Goal: Task Accomplishment & Management: Complete application form

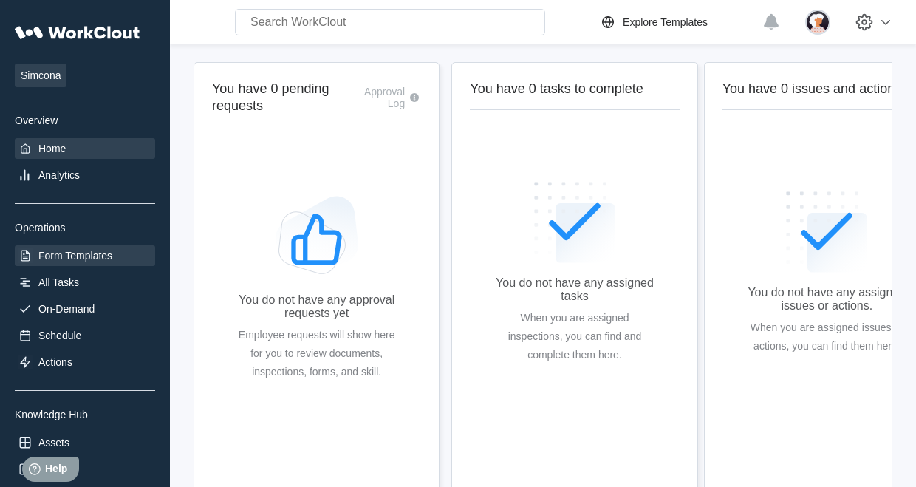
click at [58, 254] on div "Form Templates" at bounding box center [75, 256] width 74 height 12
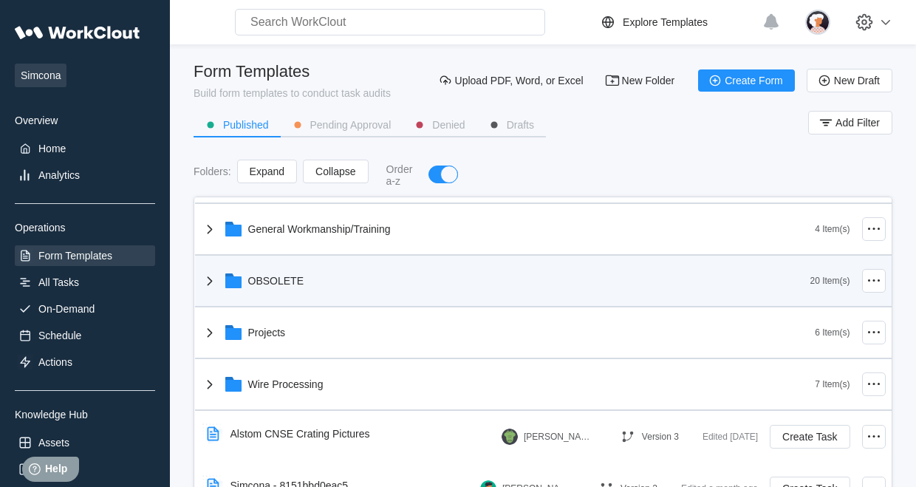
scroll to position [74, 0]
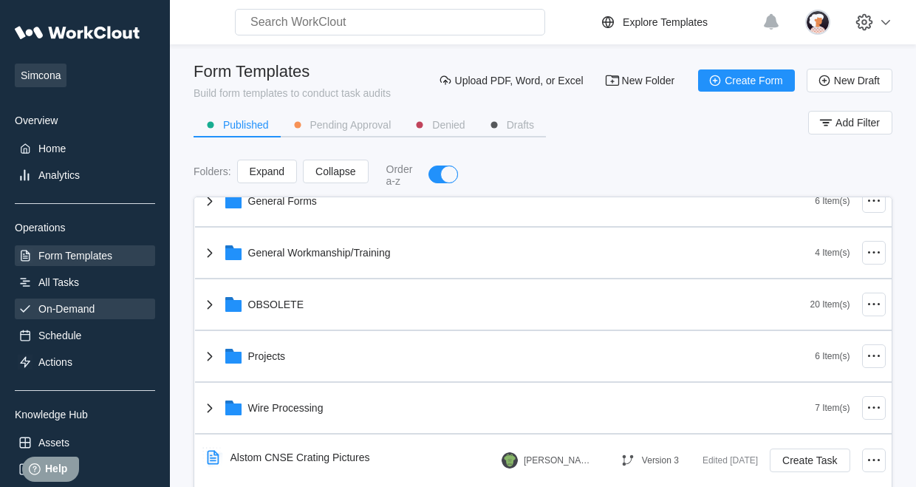
click at [55, 304] on div "On-Demand" at bounding box center [66, 309] width 56 height 12
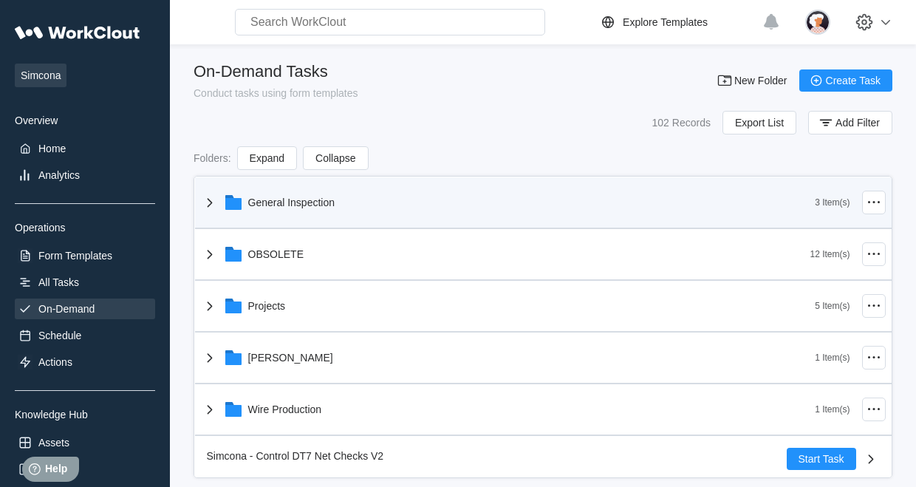
click at [208, 203] on icon at bounding box center [210, 203] width 18 height 18
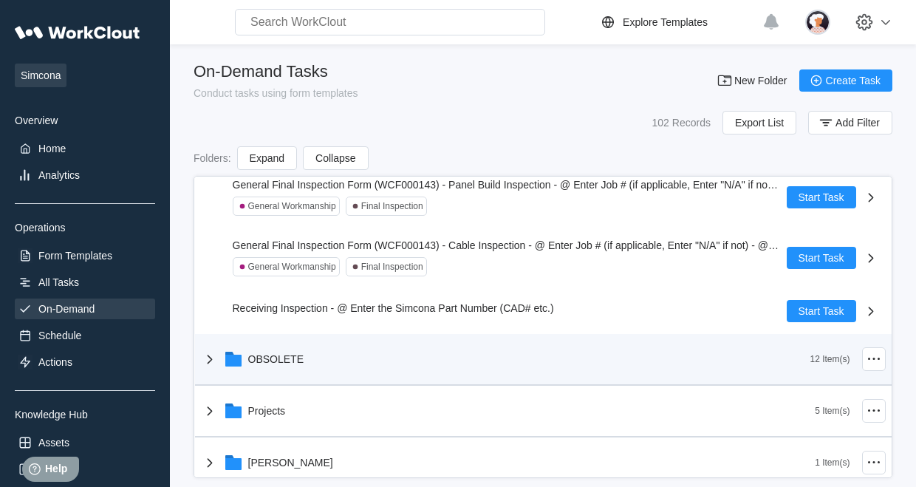
scroll to position [148, 0]
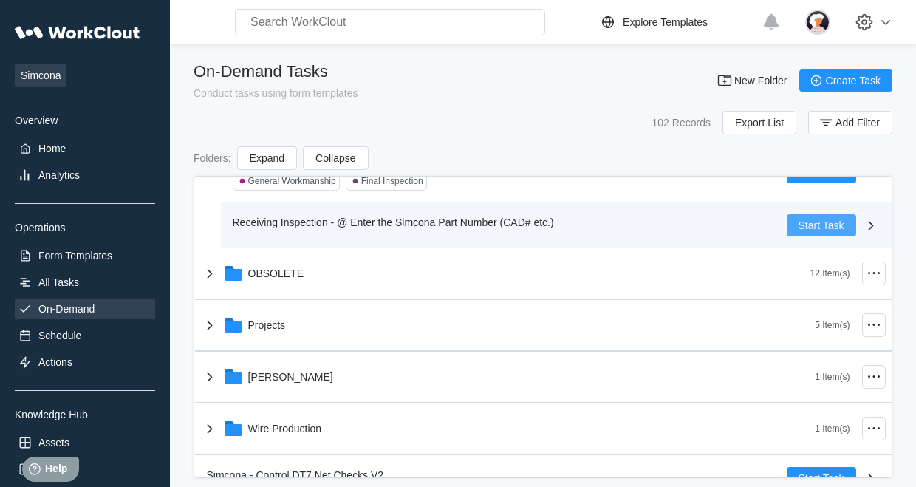
click at [799, 230] on span "Start Task" at bounding box center [822, 225] width 46 height 10
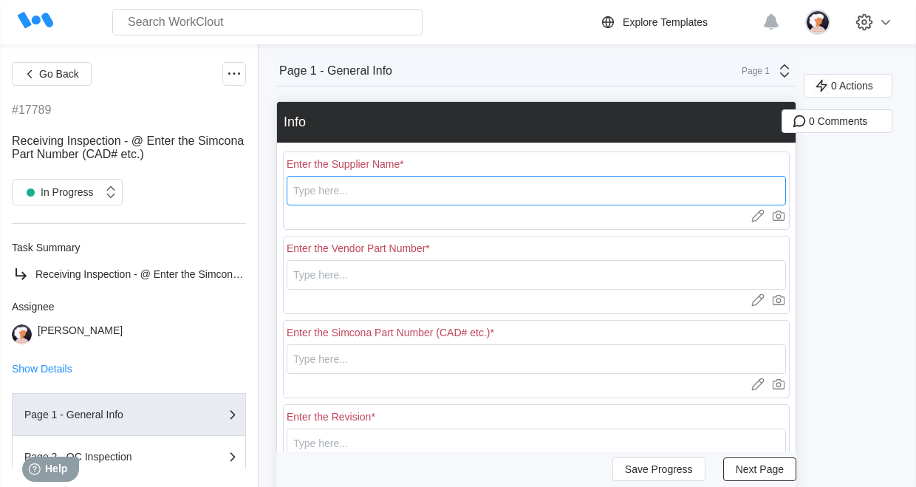
click at [423, 190] on input "text" at bounding box center [537, 191] width 500 height 30
type input "[PERSON_NAME]"
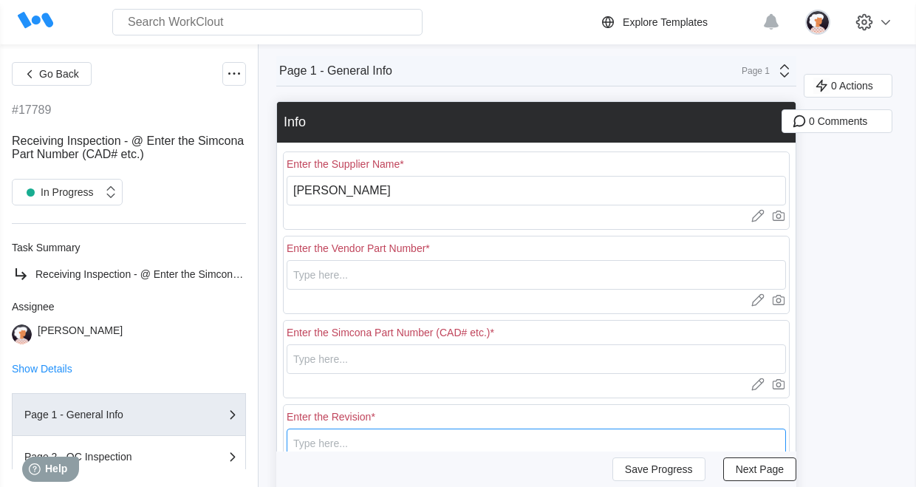
type input "D"
type input "18268"
type input "N/A"
type input "30"
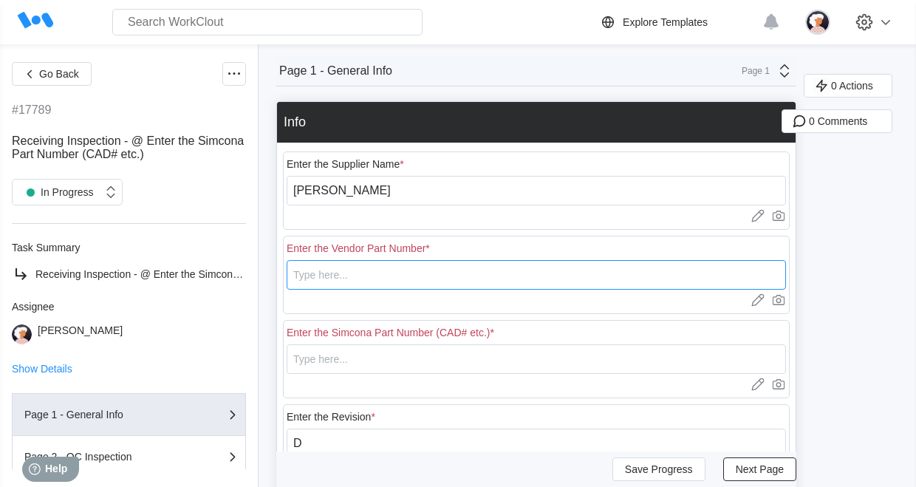
click at [328, 270] on input "text" at bounding box center [537, 275] width 500 height 30
type input "DV269"
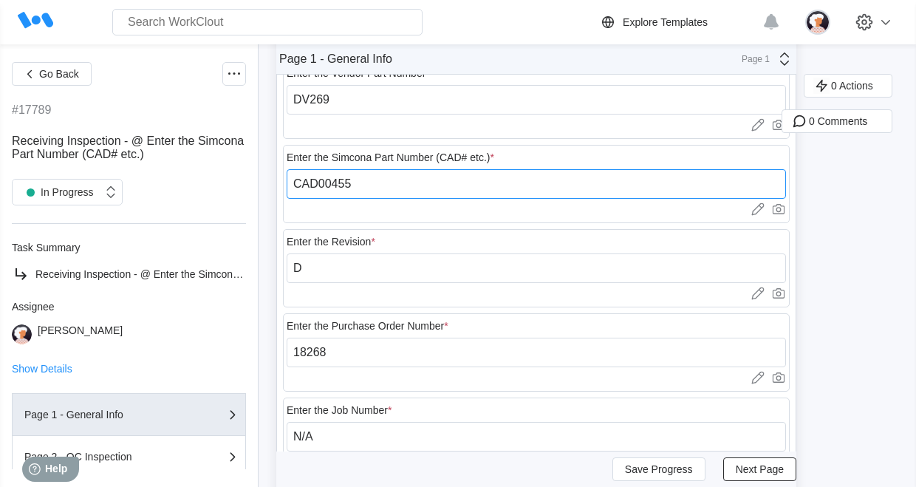
scroll to position [222, 0]
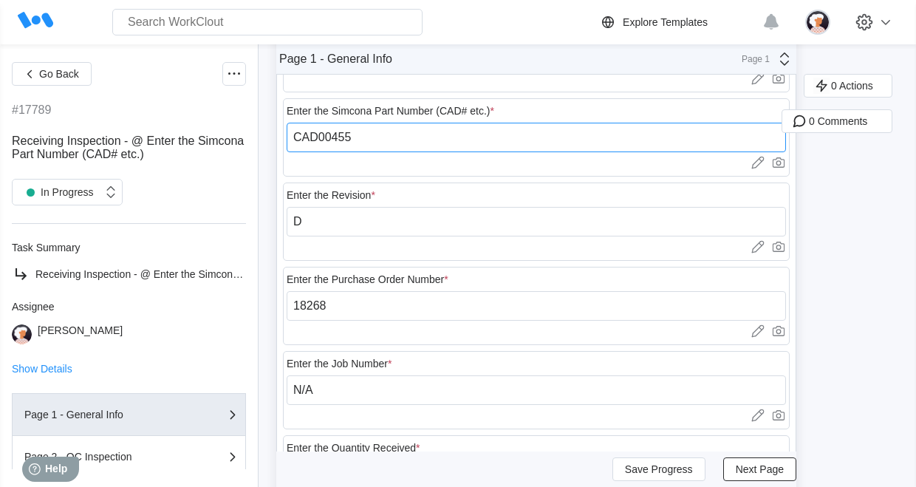
type input "CAD00455"
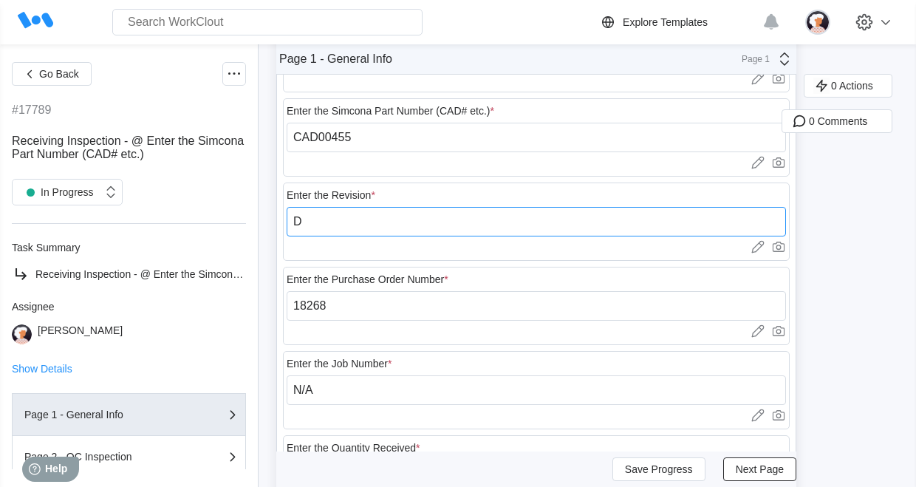
drag, startPoint x: 310, startPoint y: 231, endPoint x: 278, endPoint y: 229, distance: 32.6
click at [278, 229] on div "Enter the Supplier Name * [PERSON_NAME] Upload images or videos to this field D…" at bounding box center [536, 264] width 519 height 686
drag, startPoint x: 324, startPoint y: 219, endPoint x: 288, endPoint y: 223, distance: 37.2
click at [288, 223] on input "1" at bounding box center [537, 222] width 500 height 30
type input "d"
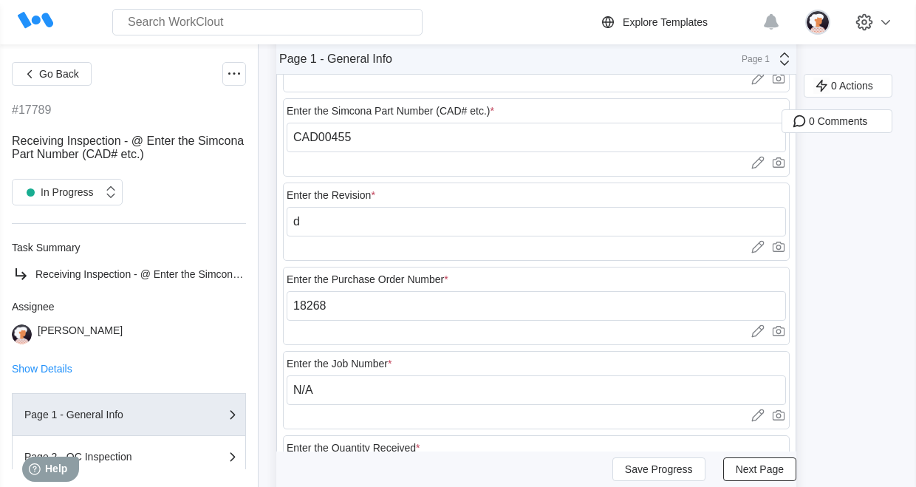
click at [605, 264] on div "Enter the Purchase Order Number * 18268 Upload images or videos to this field D…" at bounding box center [536, 306] width 507 height 84
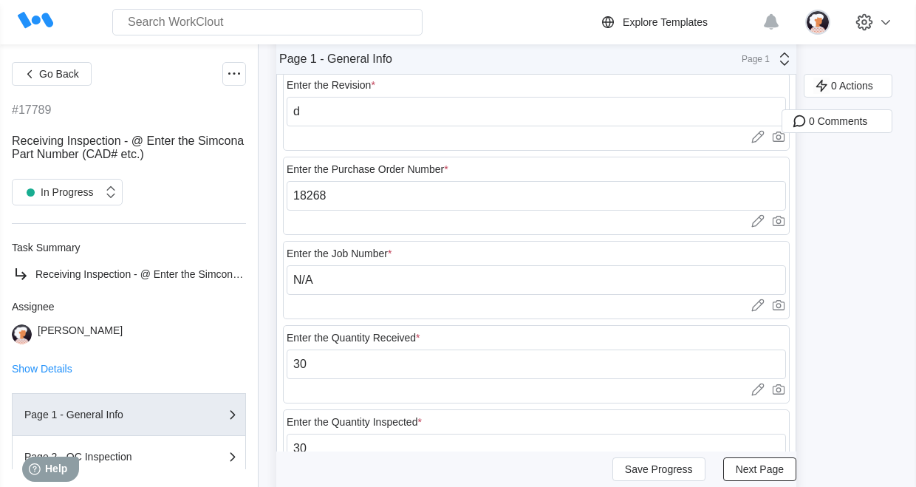
scroll to position [370, 0]
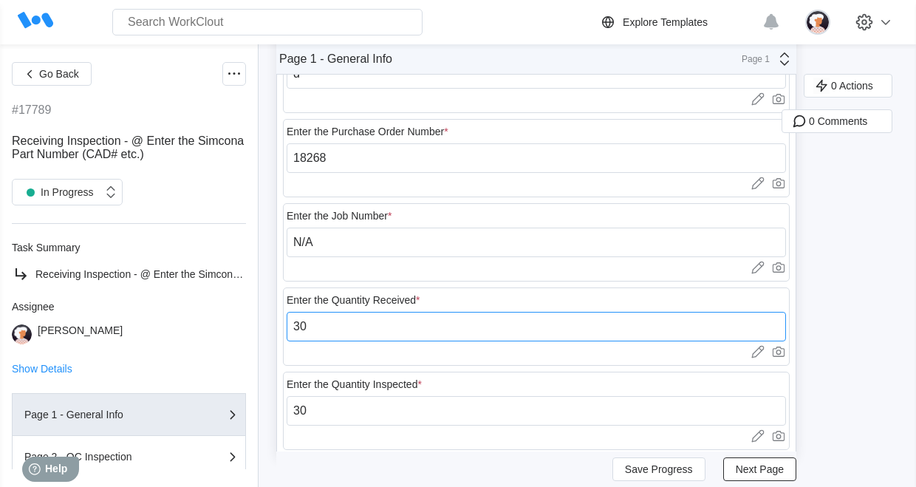
drag, startPoint x: 331, startPoint y: 316, endPoint x: 276, endPoint y: 321, distance: 54.9
click at [278, 322] on div "Enter the Supplier Name * [PERSON_NAME] Upload images or videos to this field D…" at bounding box center [536, 116] width 519 height 686
type input "1"
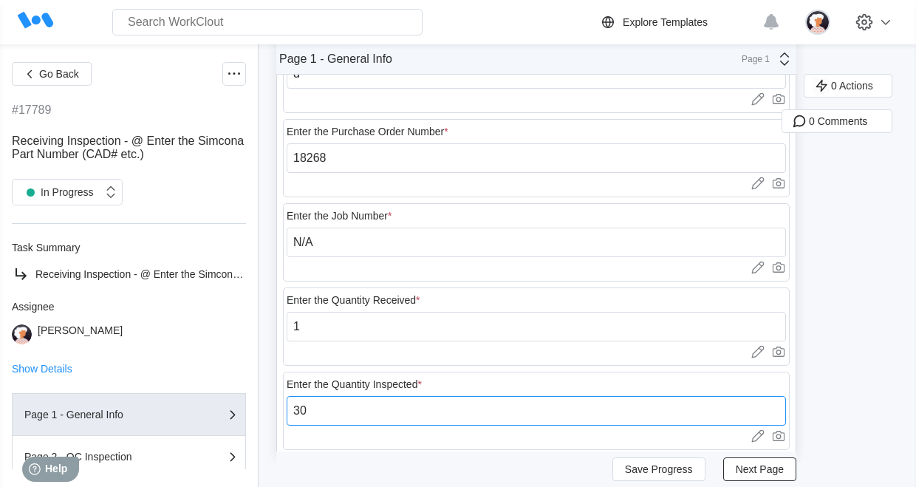
drag, startPoint x: 309, startPoint y: 415, endPoint x: 282, endPoint y: 410, distance: 27.7
click at [284, 410] on div "Enter the Quantity Inspected * 30 Upload images or videos to this field Drag an…" at bounding box center [536, 411] width 507 height 78
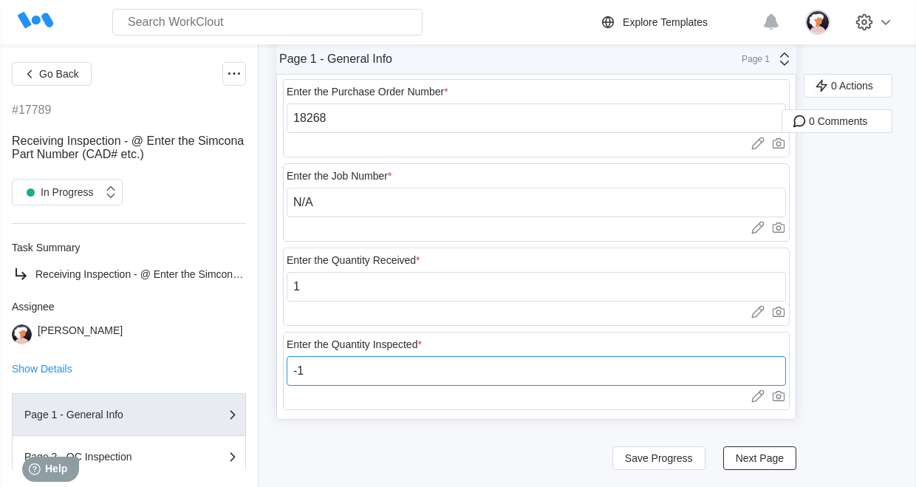
scroll to position [410, 0]
type input "-1"
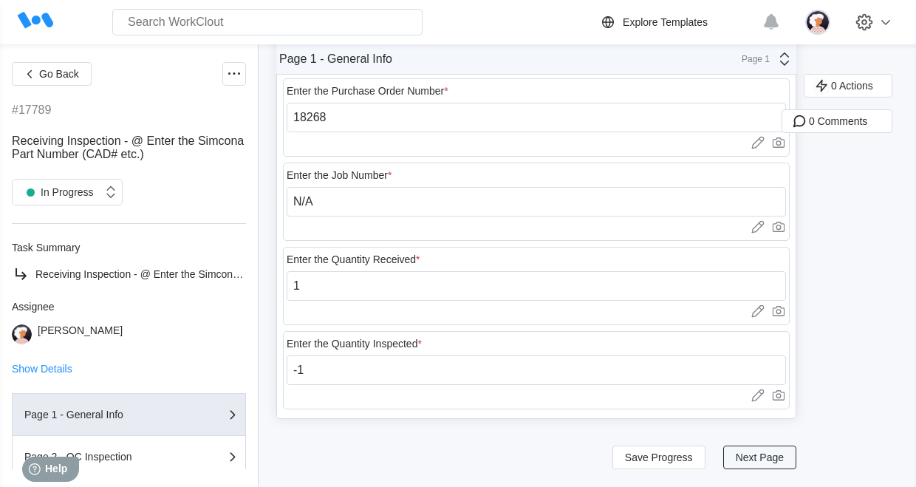
click at [763, 455] on span "Next Page" at bounding box center [760, 457] width 48 height 10
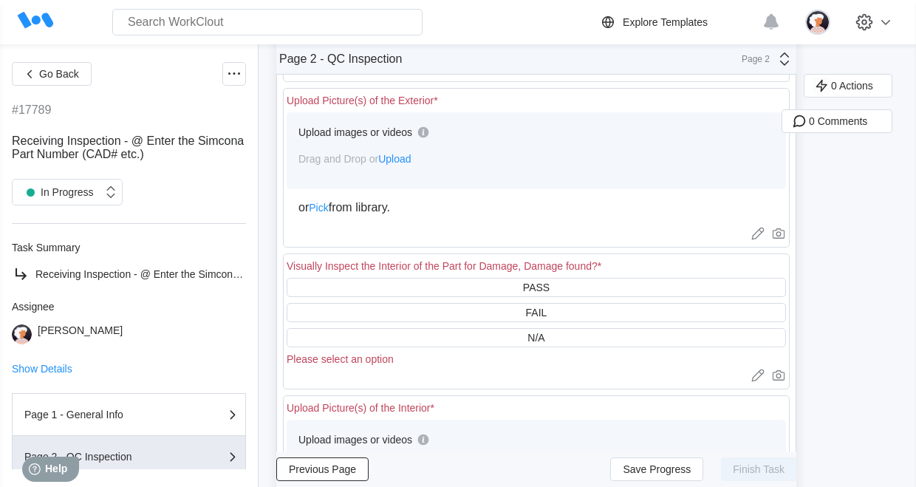
scroll to position [0, 0]
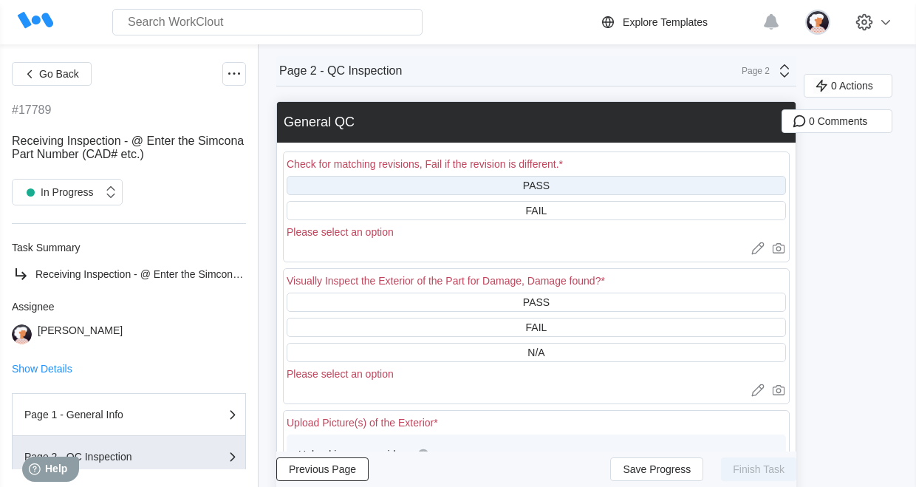
click at [507, 187] on div "PASS" at bounding box center [537, 185] width 500 height 19
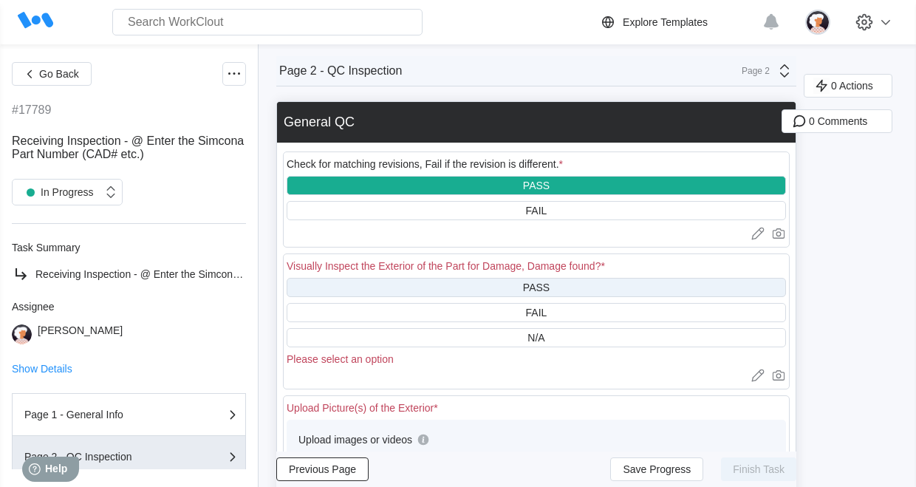
click at [500, 291] on div "PASS" at bounding box center [537, 287] width 500 height 19
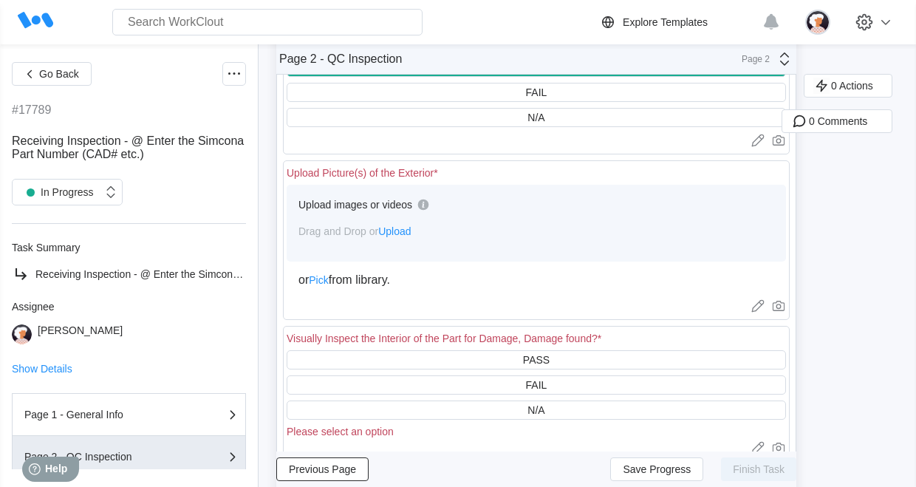
scroll to position [222, 0]
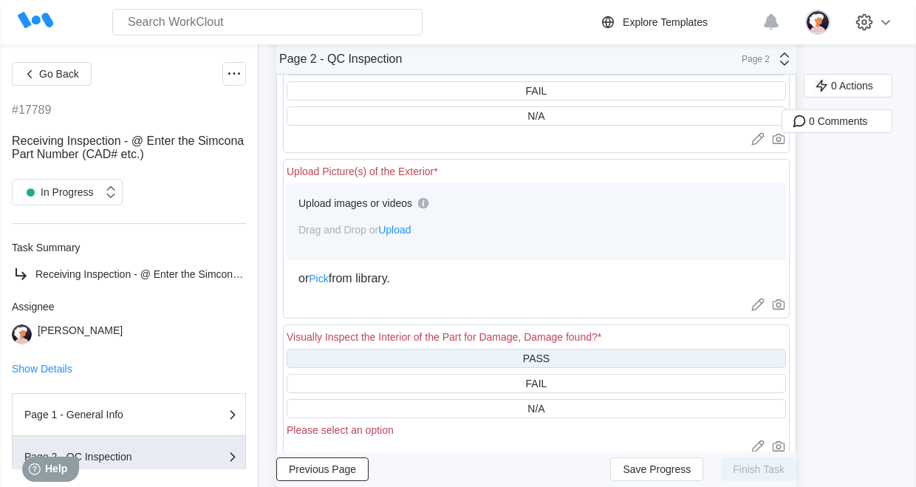
click at [462, 362] on div "PASS" at bounding box center [537, 358] width 500 height 19
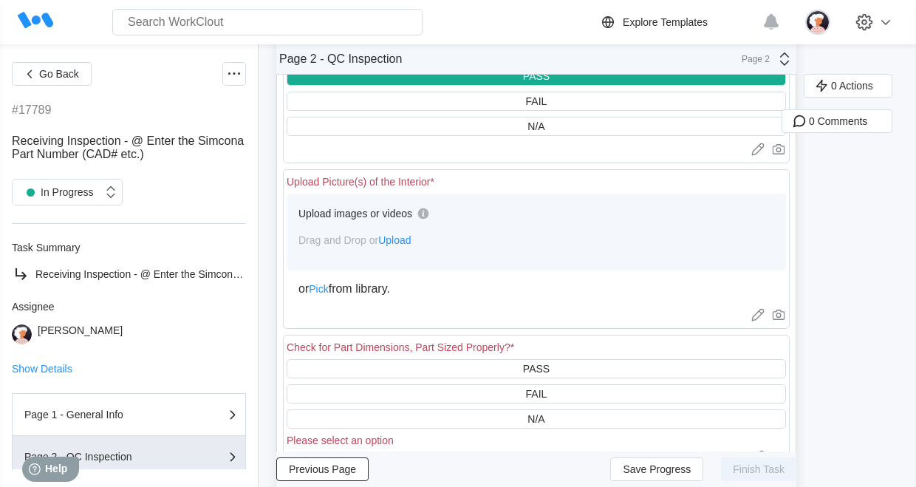
scroll to position [517, 0]
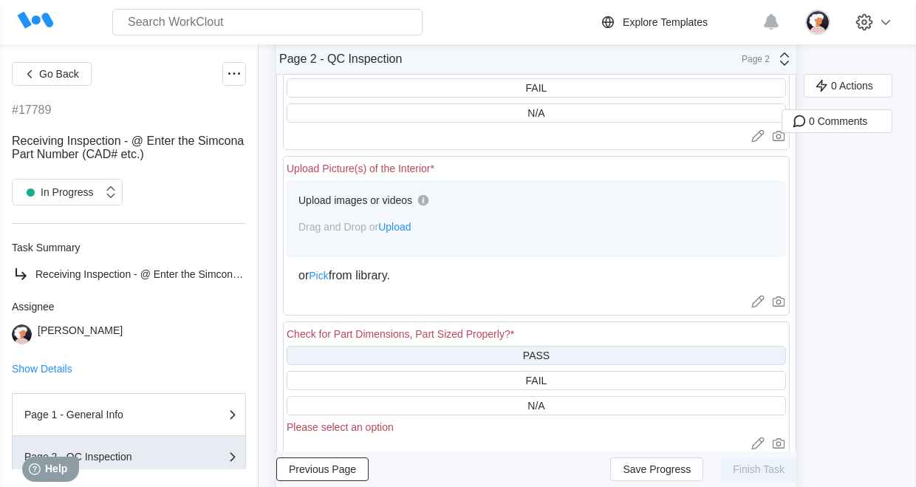
click at [467, 357] on div "PASS" at bounding box center [537, 355] width 500 height 19
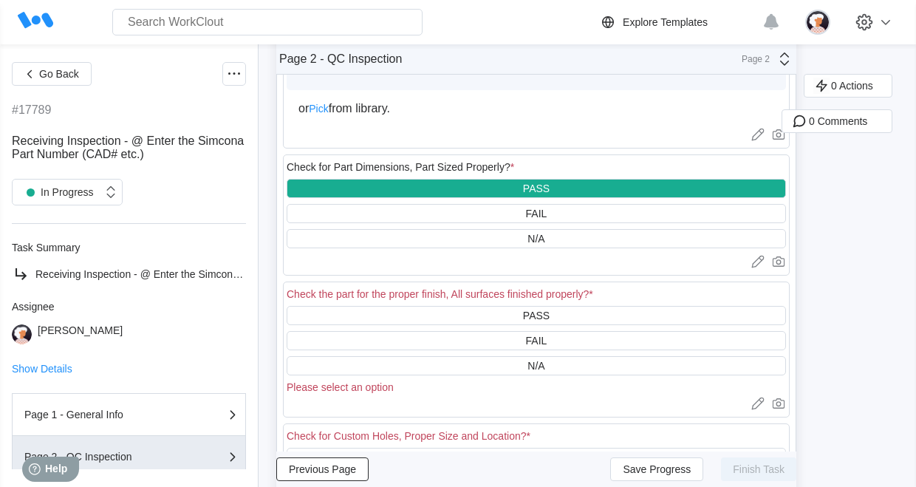
scroll to position [739, 0]
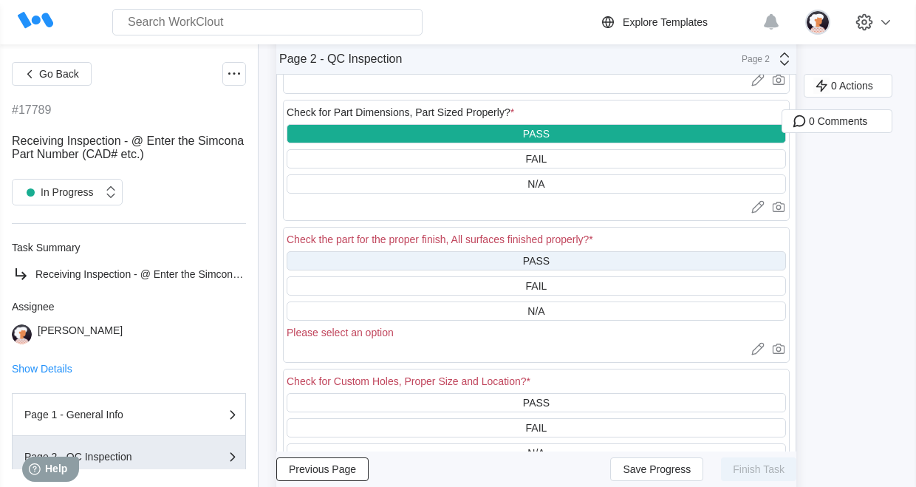
click at [496, 251] on div "PASS" at bounding box center [537, 260] width 500 height 19
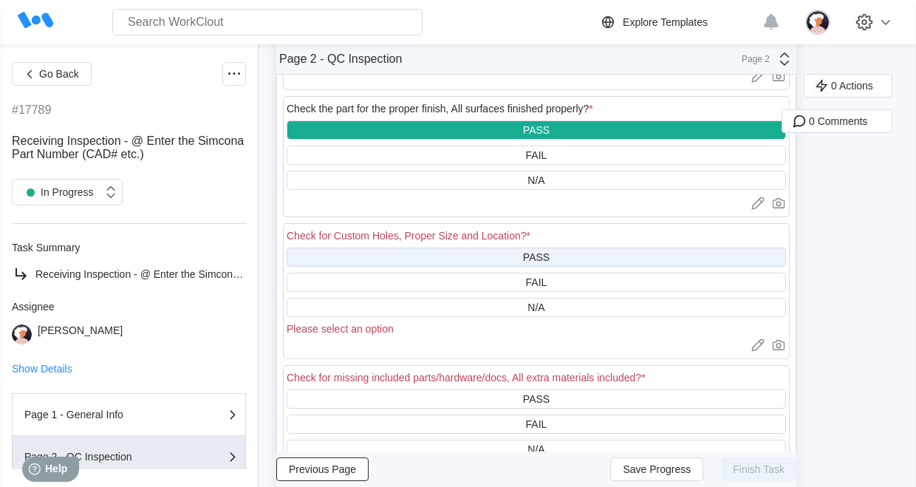
scroll to position [887, 0]
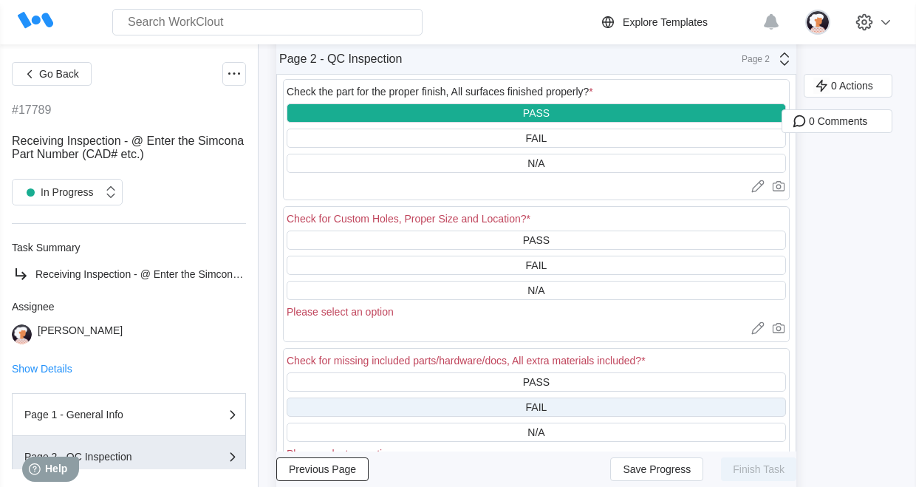
click at [482, 405] on div "FAIL" at bounding box center [537, 407] width 500 height 19
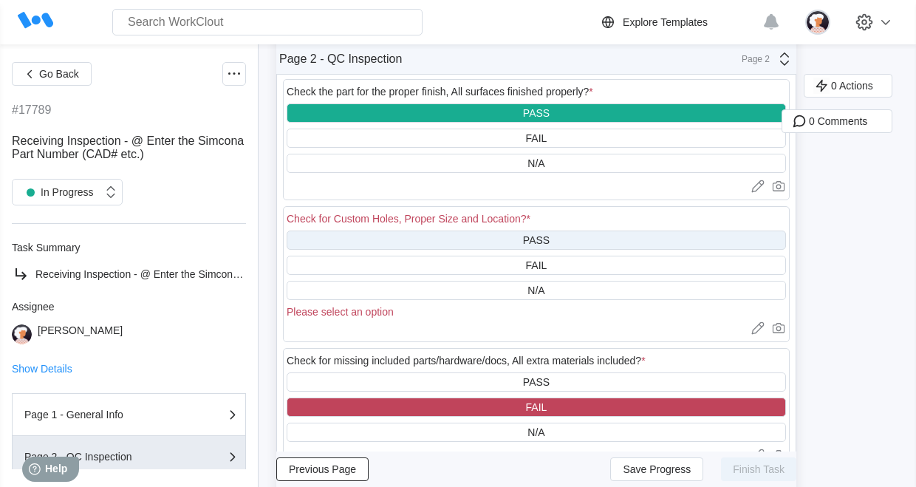
click at [465, 233] on div "PASS" at bounding box center [537, 240] width 500 height 19
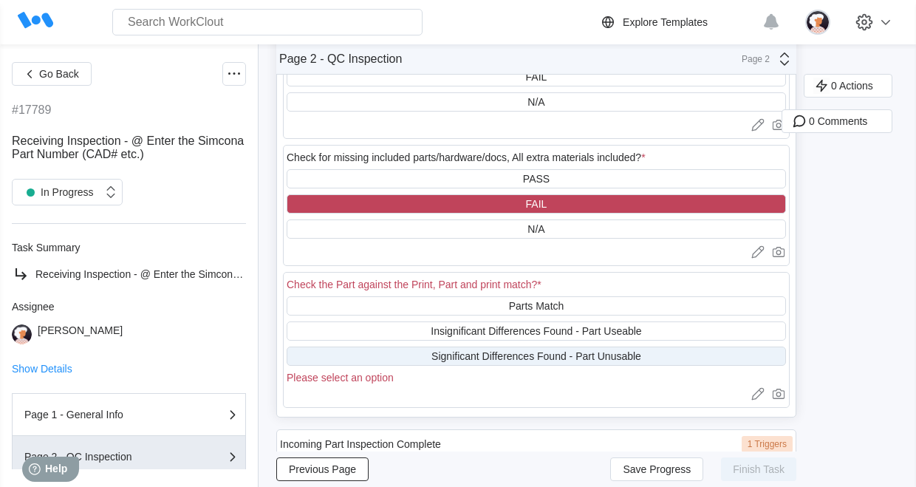
scroll to position [1109, 0]
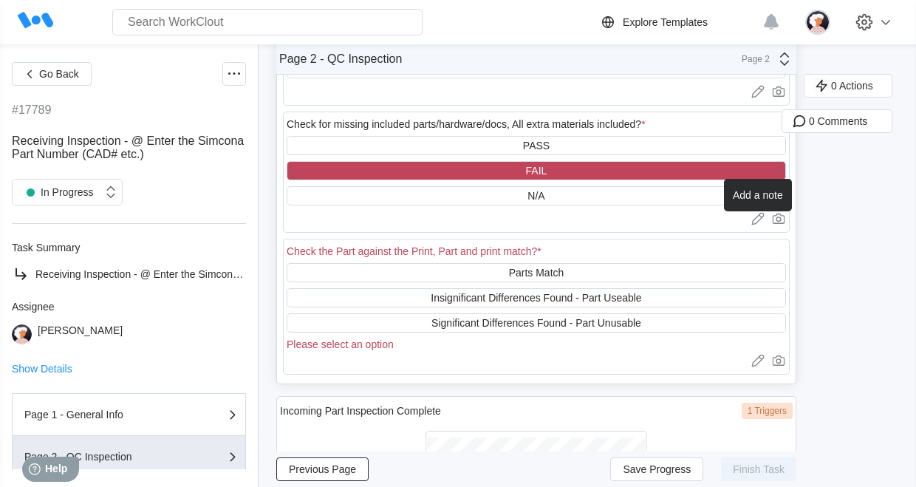
click at [758, 222] on icon at bounding box center [758, 220] width 12 height 9
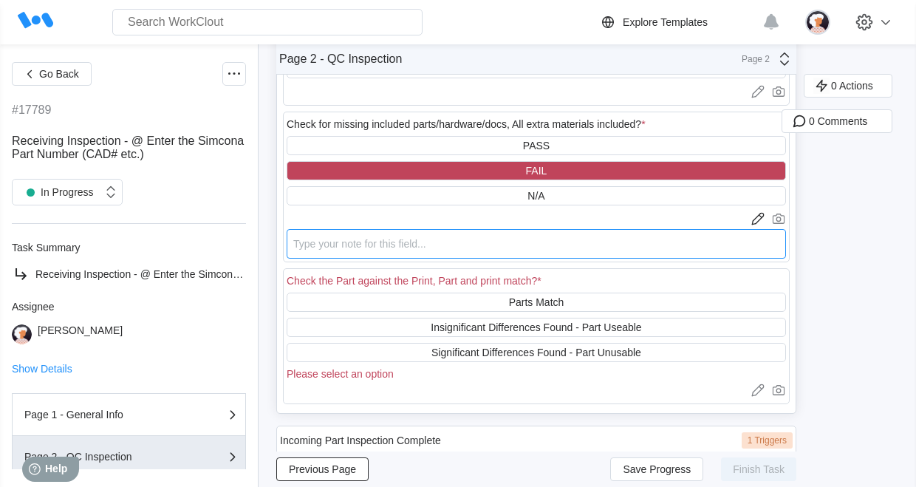
click at [438, 248] on textarea at bounding box center [537, 244] width 500 height 30
type textarea "C"
type textarea "x"
type textarea "Ca"
type textarea "x"
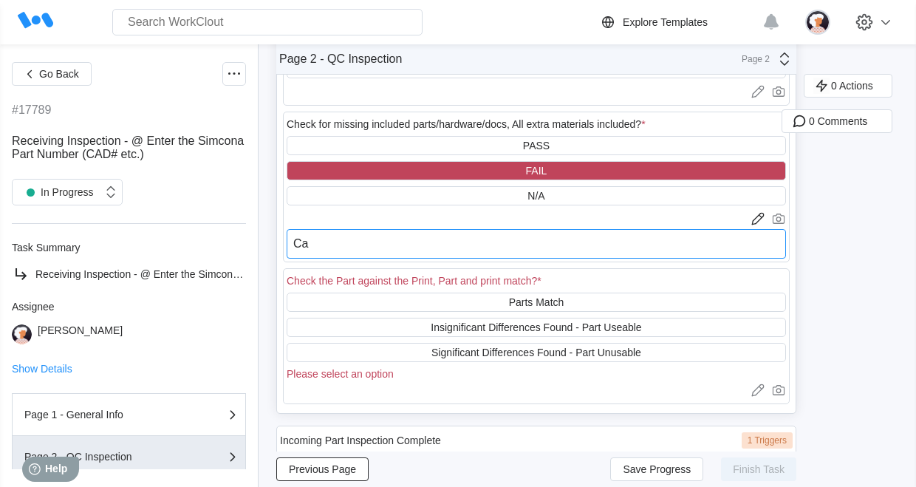
type textarea "Cam"
type textarea "x"
type textarea "Came"
type textarea "x"
type textarea "Came"
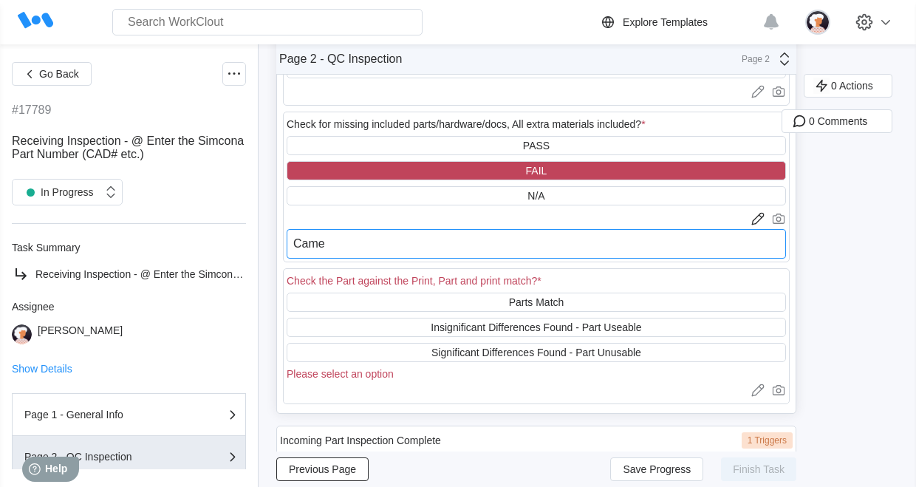
type textarea "x"
type textarea "Came w"
type textarea "x"
type textarea "Came wi"
type textarea "x"
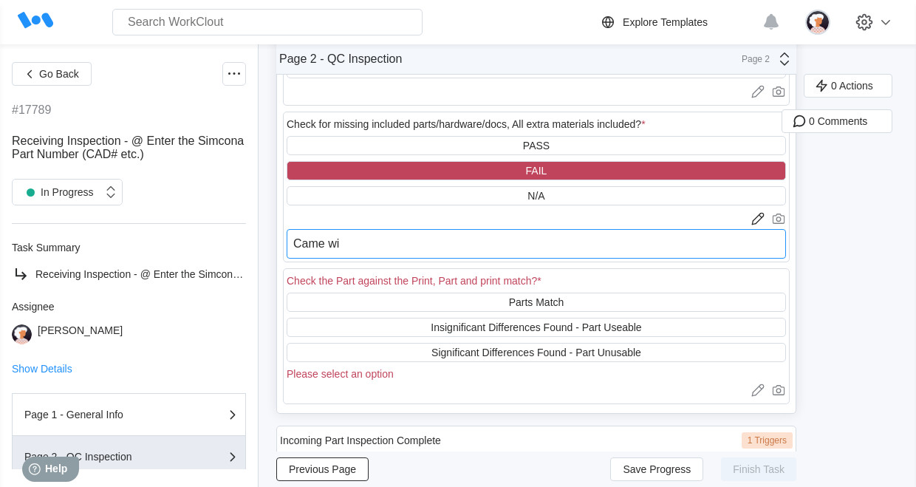
type textarea "Came wit"
type textarea "x"
type textarea "Came with"
type textarea "x"
type textarea "Came with"
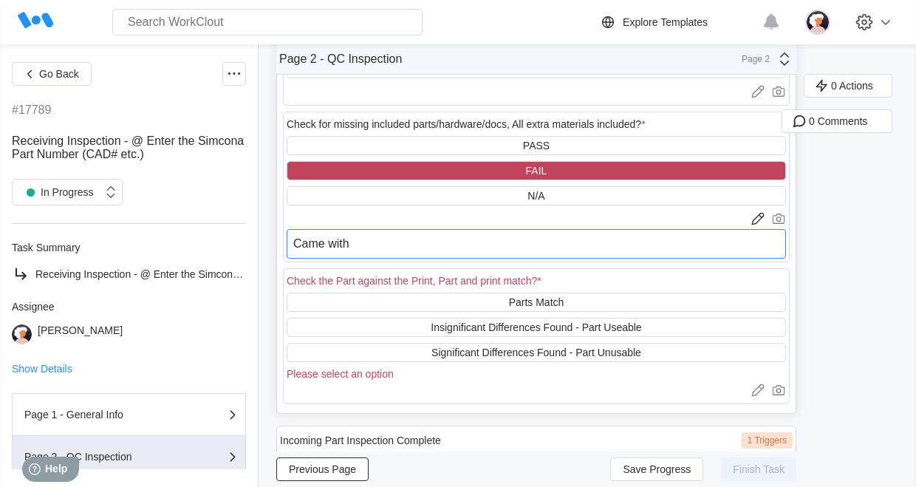
type textarea "x"
type textarea "Came with s"
type textarea "x"
type textarea "Came with st"
type textarea "x"
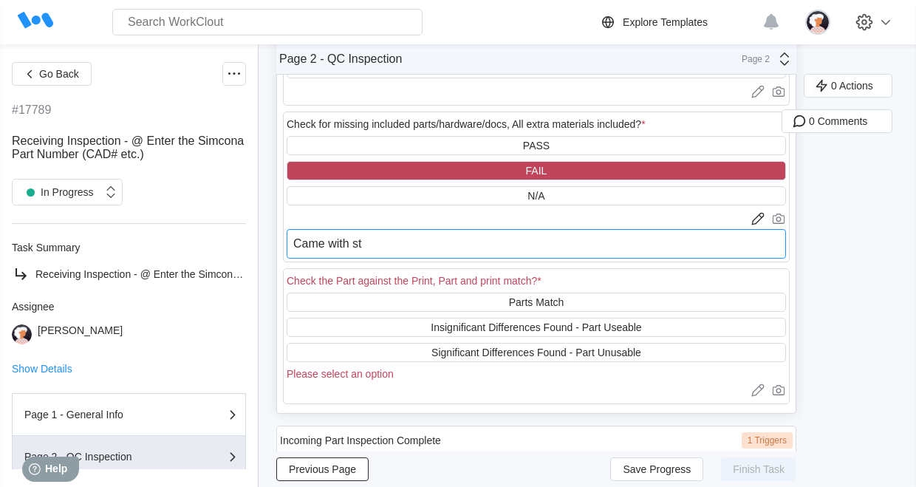
type textarea "Came with sta"
type textarea "x"
type textarea "Came with [PERSON_NAME]"
type textarea "x"
type textarea "Came with stand"
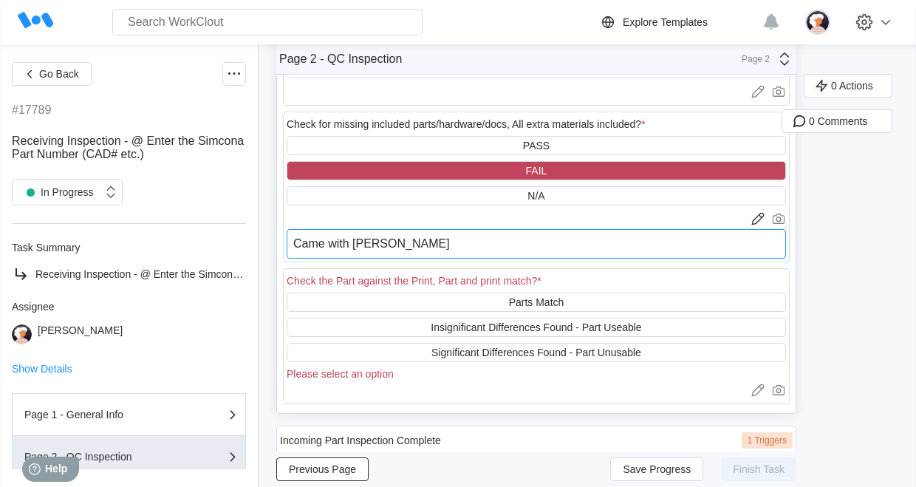
type textarea "x"
type textarea "Came with standa"
type textarea "x"
type textarea "Came with standar"
type textarea "x"
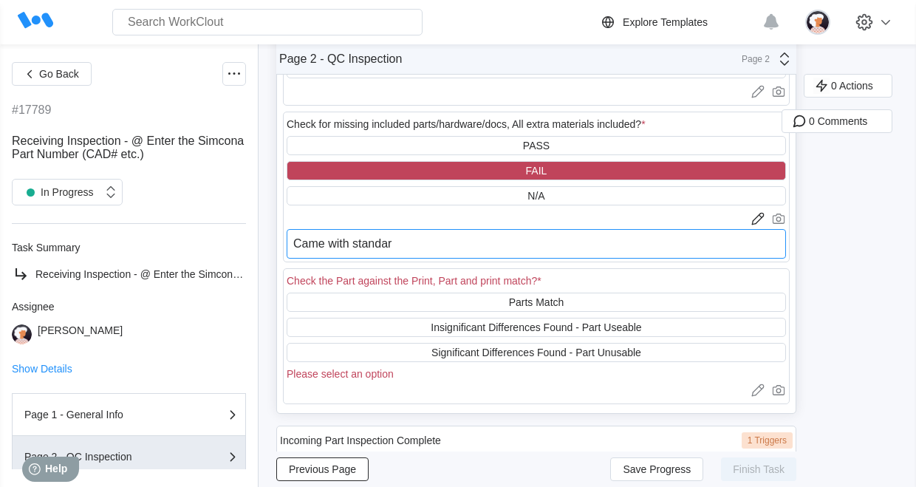
type textarea "Came with standard"
type textarea "x"
type textarea "Came with standard"
type textarea "x"
type textarea "Came with standard l"
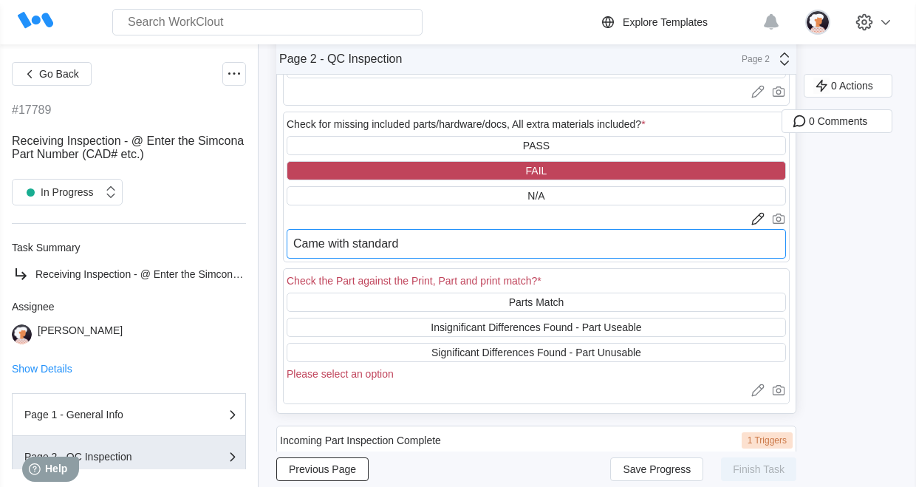
type textarea "x"
type textarea "Came with standard lo"
type textarea "x"
type textarea "Came with standard loc"
type textarea "x"
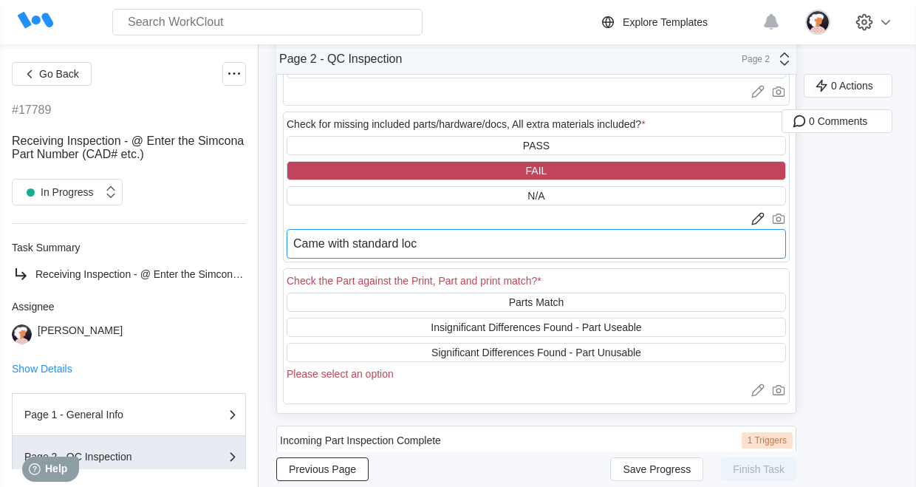
type textarea "Came with standard lock"
type textarea "x"
type textarea "Came with standard locks"
type textarea "x"
type textarea "Came with standard lock"
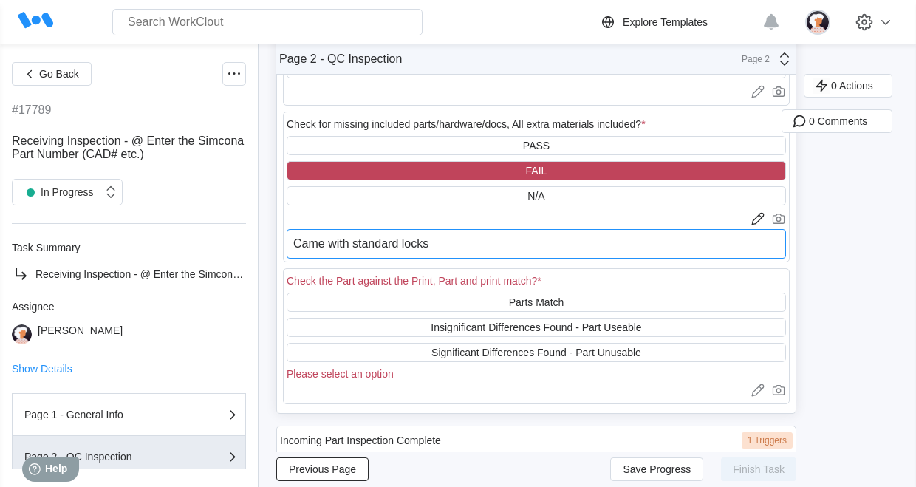
type textarea "x"
type textarea "Came with standard loc"
type textarea "x"
type textarea "Came with standard lo"
type textarea "x"
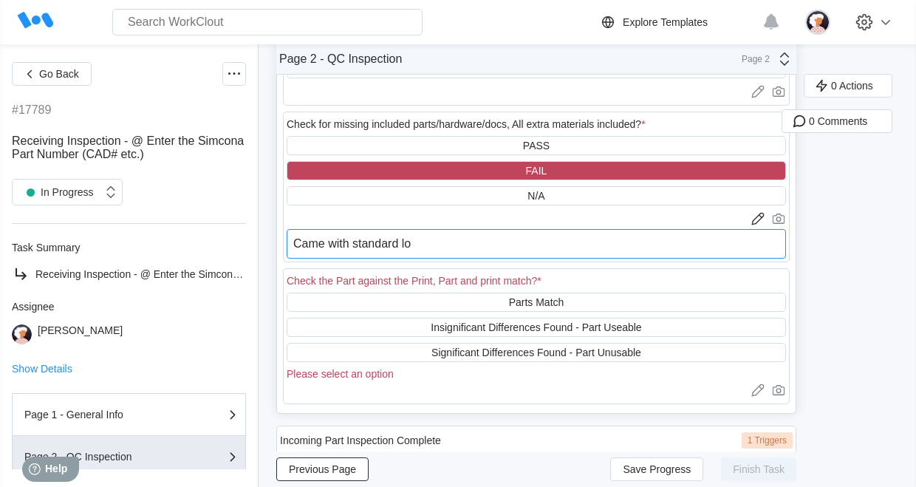
type textarea "Came with standard l"
type textarea "x"
type textarea "Came with standard"
type textarea "x"
type textarea "Came with standard"
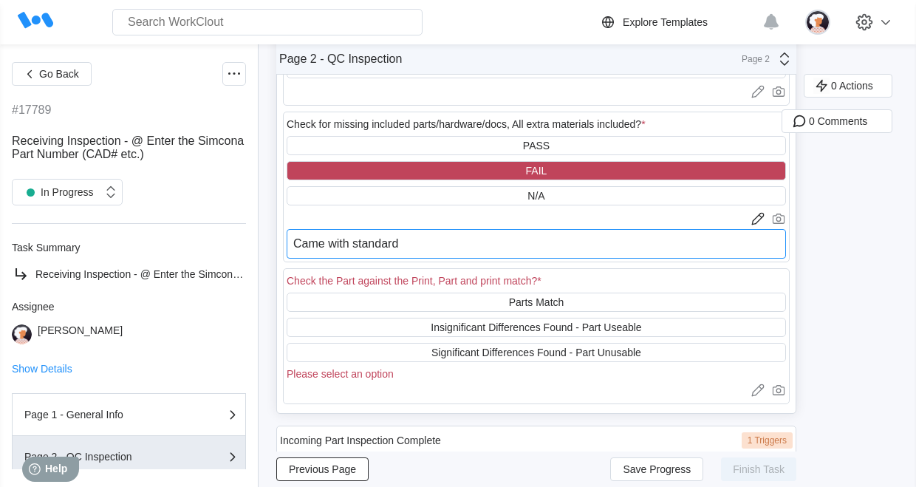
type textarea "x"
type textarea "Came with standar"
type textarea "x"
type textarea "Came with standa"
type textarea "x"
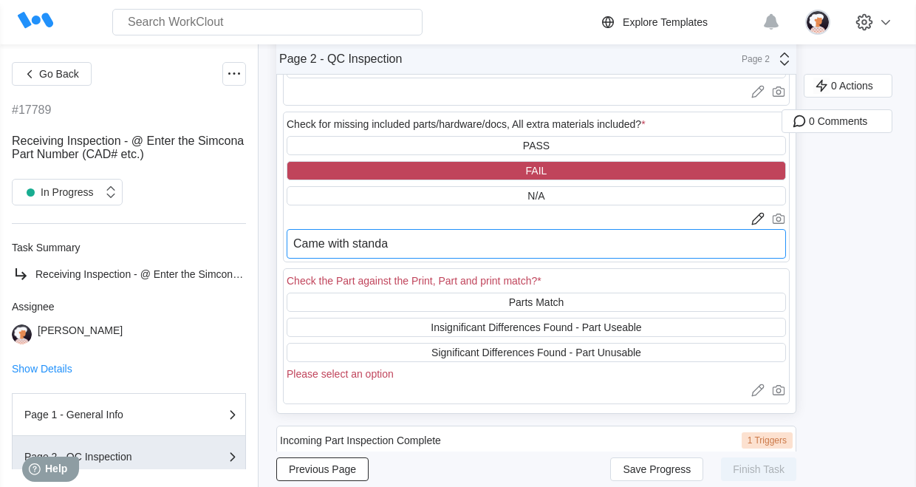
type textarea "Came with stand"
type textarea "x"
type textarea "Came with [PERSON_NAME]"
type textarea "x"
type textarea "Came with sta"
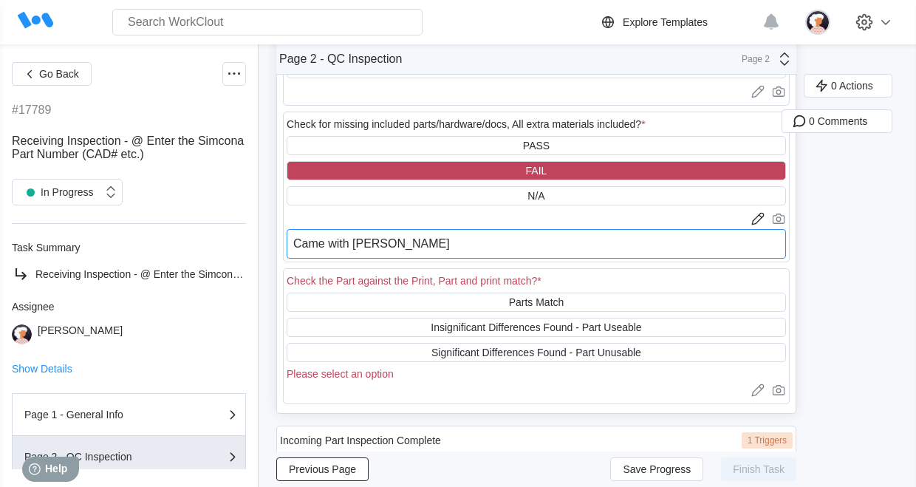
type textarea "x"
type textarea "Came with st"
type textarea "x"
type textarea "Came with s"
type textarea "x"
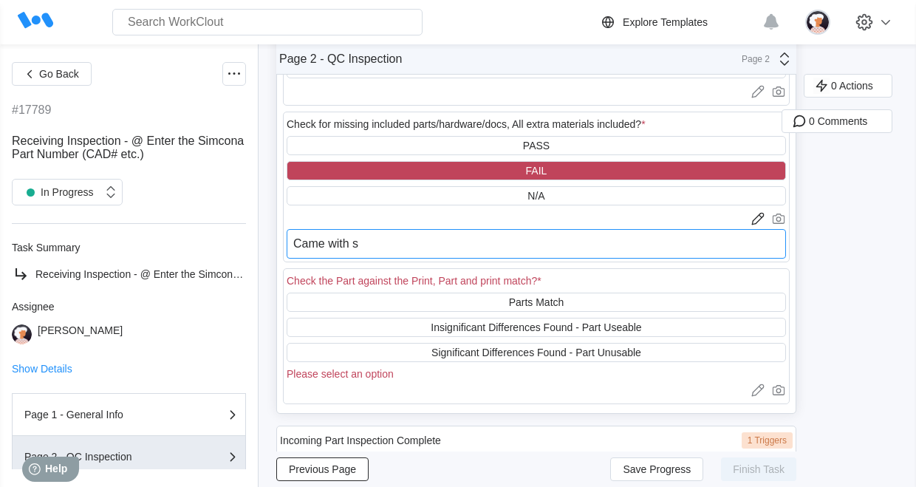
type textarea "Came with"
type textarea "x"
type textarea "Came with i"
type textarea "x"
type textarea "Came with in"
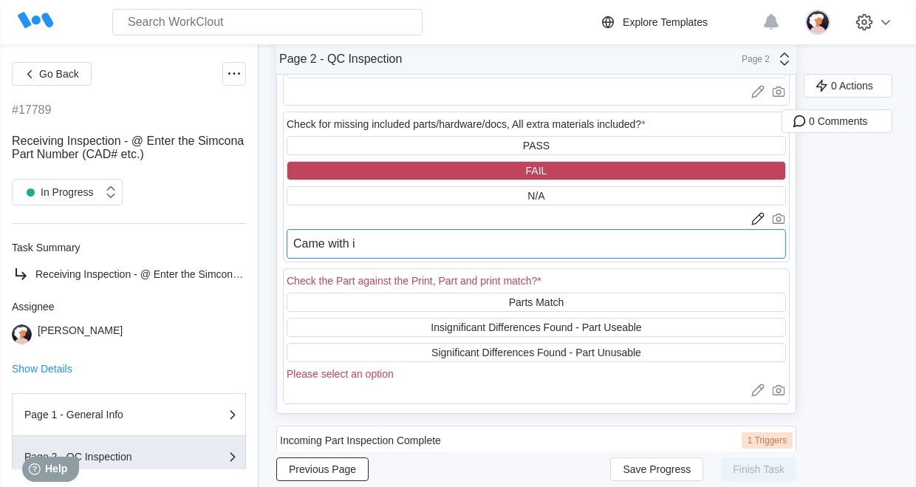
type textarea "x"
type textarea "Came with inc"
type textarea "x"
type textarea "Came with inco"
type textarea "x"
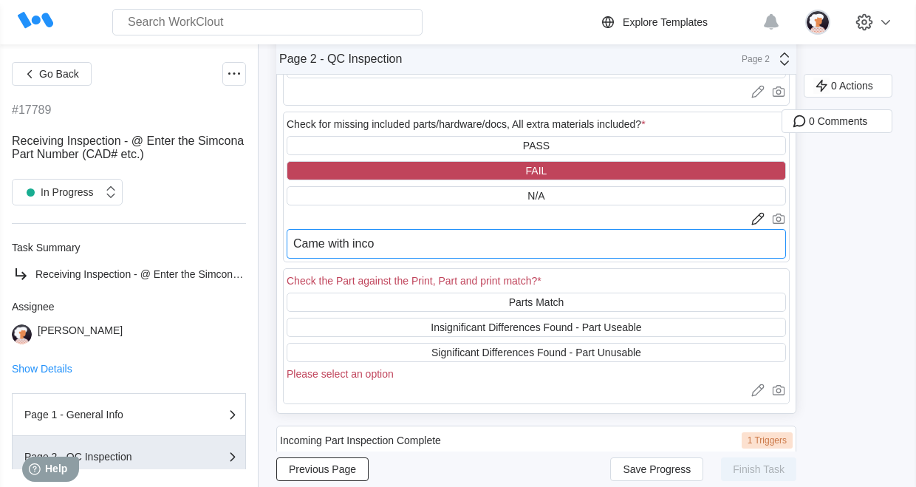
type textarea "Came with incor"
type textarea "x"
type textarea "Came with incorr"
type textarea "x"
type textarea "Came with incorre"
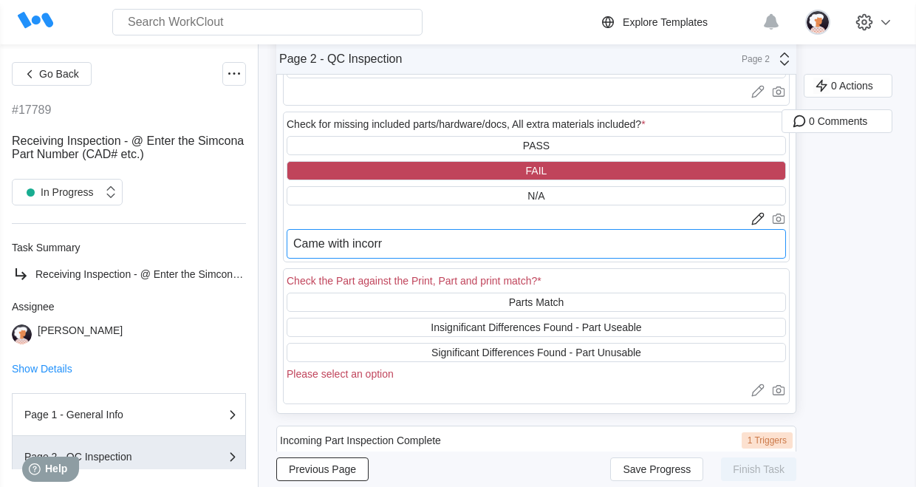
type textarea "x"
type textarea "Came with incorrec"
type textarea "x"
type textarea "Came with incorrect"
type textarea "x"
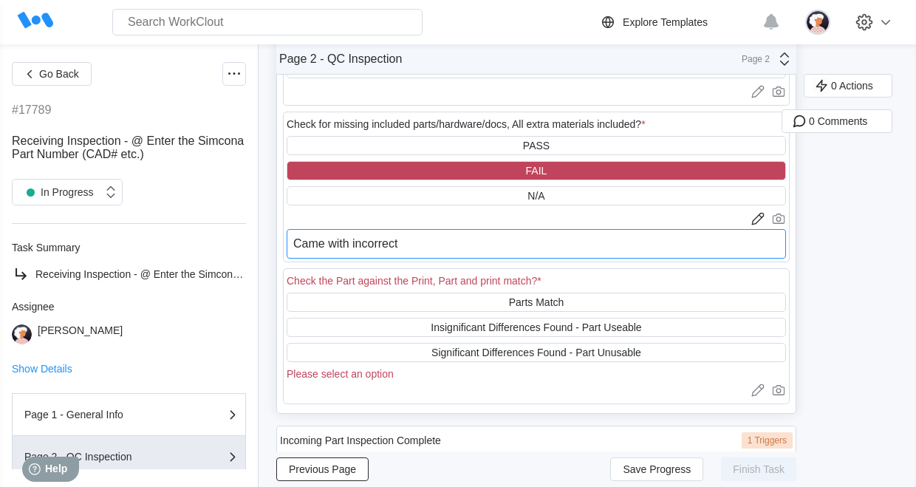
type textarea "Came with incorrect"
type textarea "x"
type textarea "Came with incorrect l"
type textarea "x"
type textarea "Came with incorrect lo"
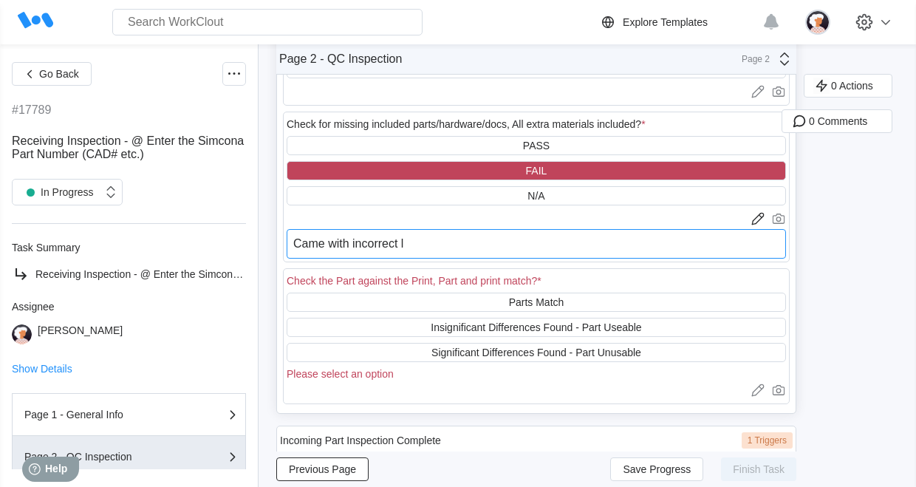
type textarea "x"
type textarea "Came with incorrect loc"
type textarea "x"
type textarea "Came with incorrect lock"
type textarea "x"
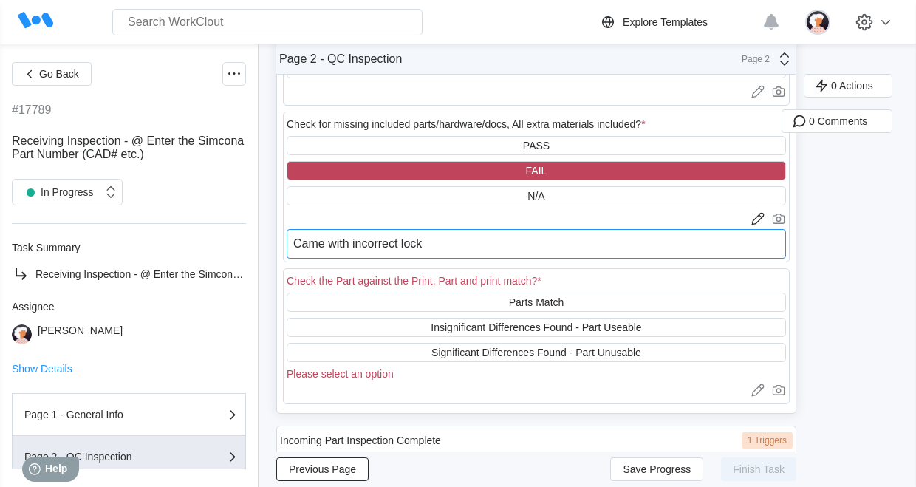
type textarea "Came with incorrect locks"
type textarea "x"
type textarea "Came with incorrect locks"
type textarea "x"
type textarea "Came with incorrect locks i"
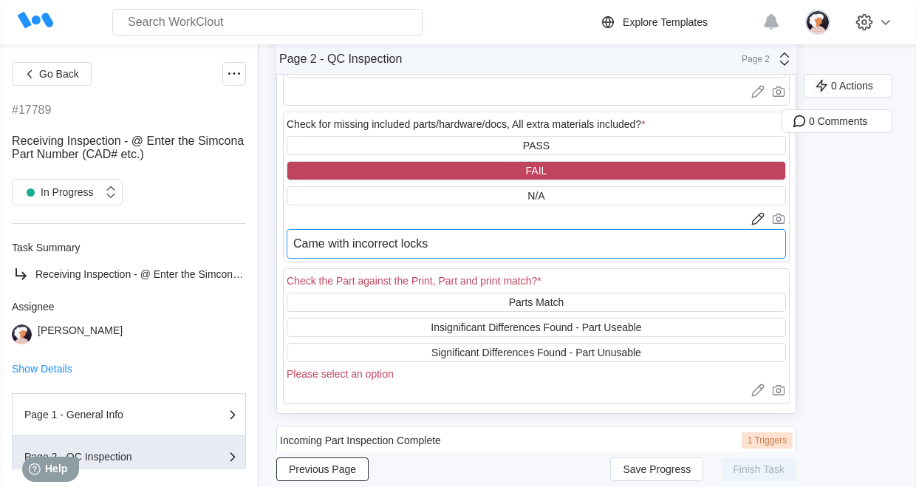
type textarea "x"
type textarea "Came with incorrect locks in"
type textarea "x"
type textarea "Came with incorrect locks ins"
type textarea "x"
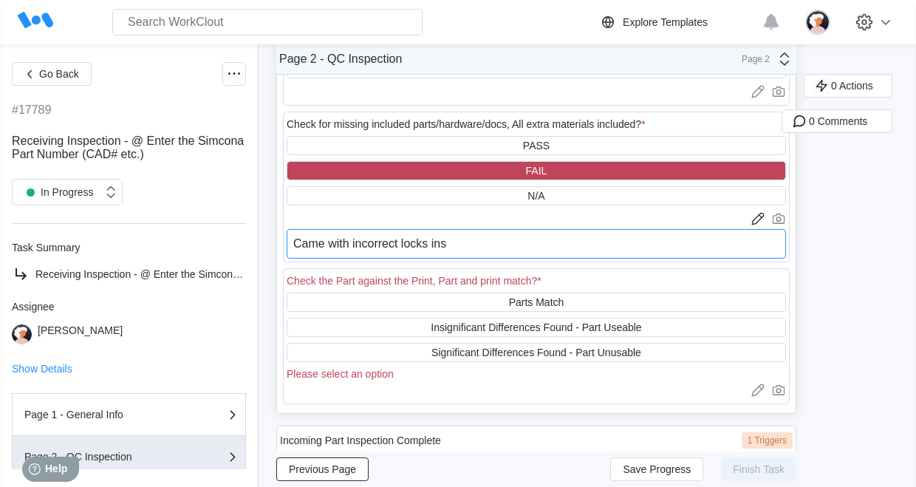
type textarea "Came with incorrect locks inst"
type textarea "x"
type textarea "Came with incorrect locks insta"
type textarea "x"
type textarea "Came with incorrect locks instal"
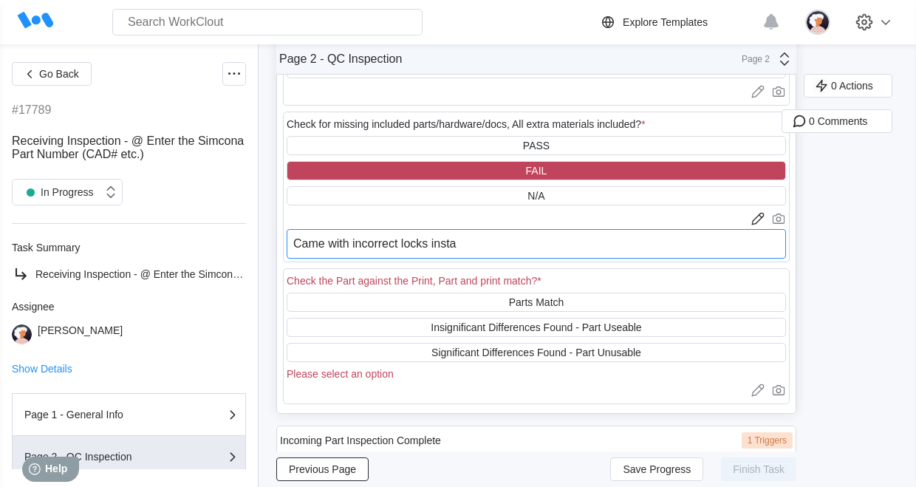
type textarea "x"
type textarea "Came with incorrect locks install"
type textarea "x"
type textarea "Came with incorrect locks installe"
type textarea "x"
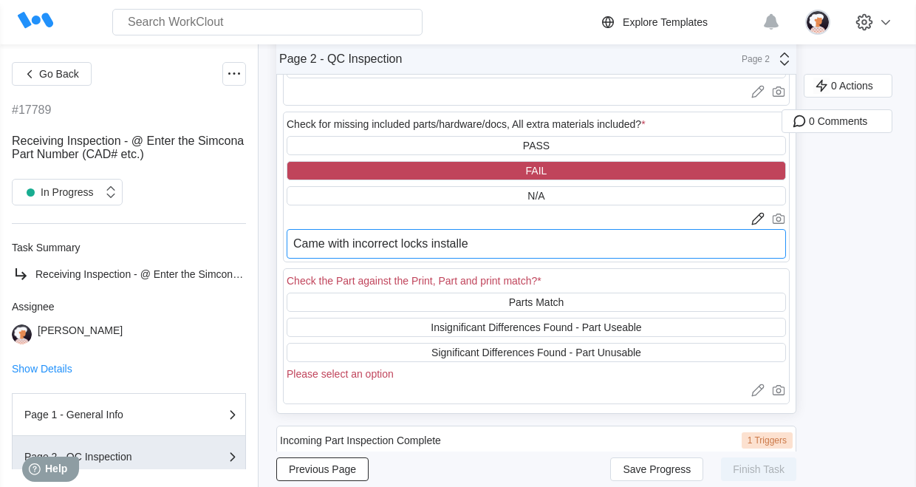
type textarea "Came with incorrect locks installed"
type textarea "x"
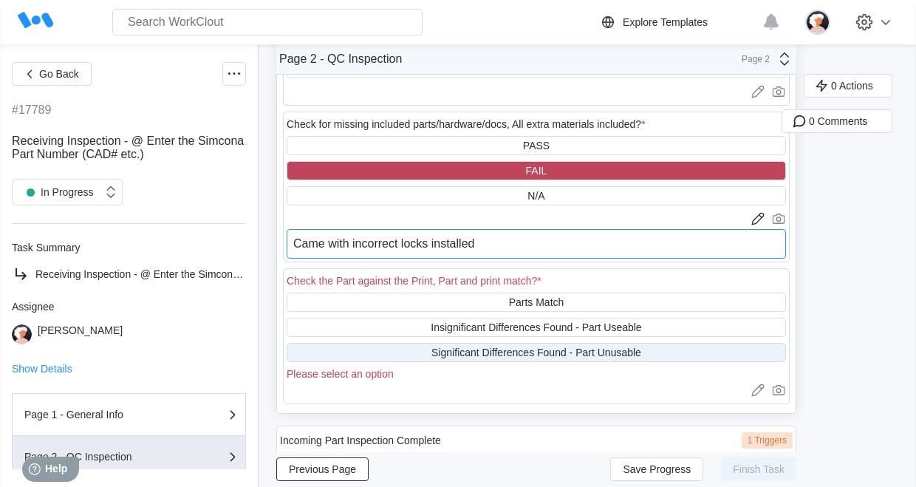
type textarea "Came with incorrect locks installed"
click at [523, 357] on div "Significant Differences Found - Part Unusable" at bounding box center [537, 353] width 210 height 12
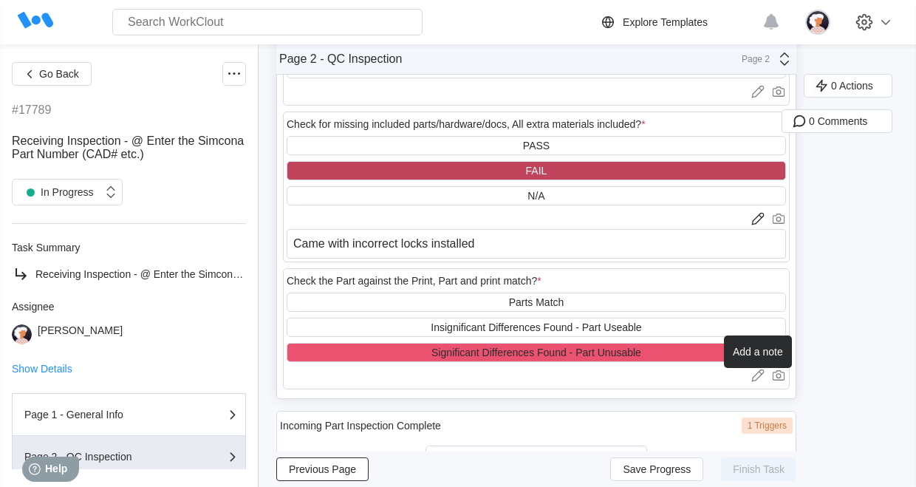
click at [755, 381] on icon at bounding box center [758, 376] width 13 height 13
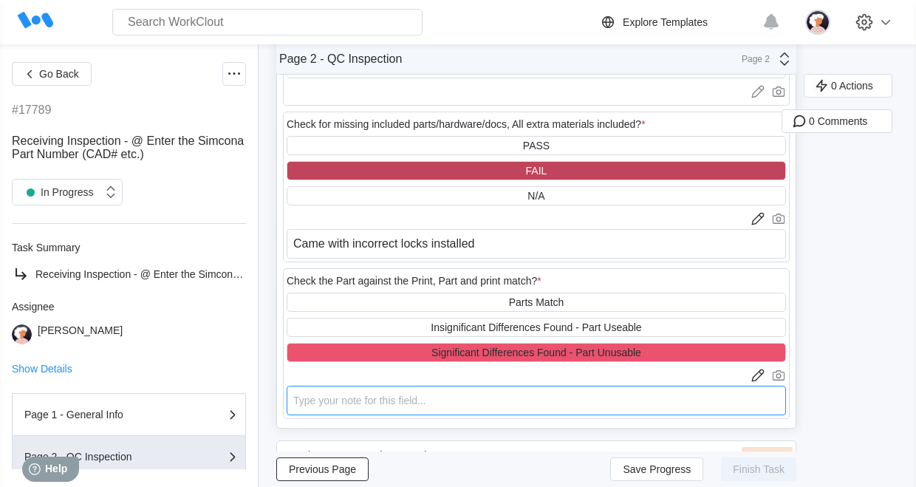
click at [404, 409] on textarea at bounding box center [537, 401] width 500 height 30
type textarea "W"
type textarea "x"
type textarea "Wi"
type textarea "x"
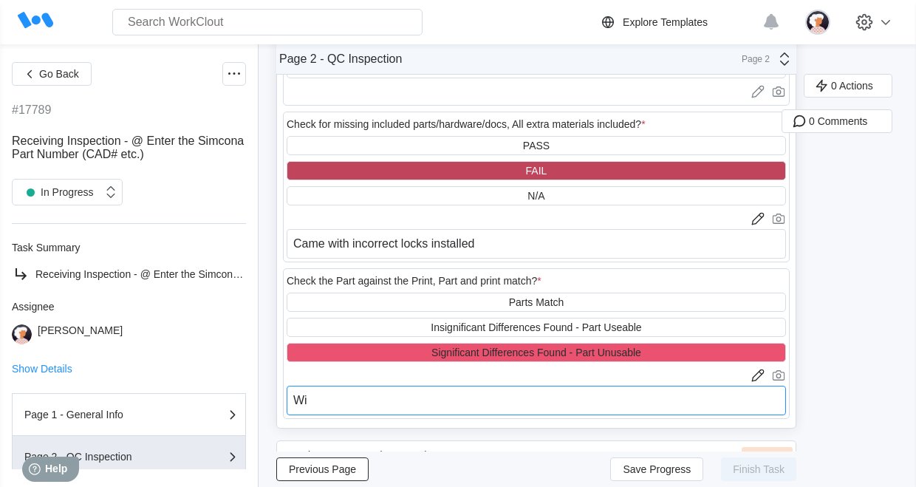
type textarea "Wil"
type textarea "x"
type textarea "Will"
type textarea "x"
type textarea "Will"
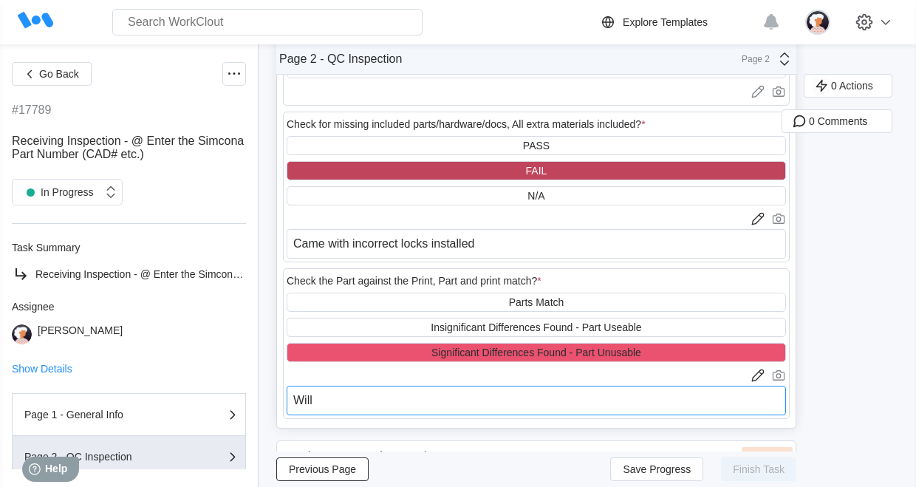
type textarea "x"
type textarea "Will t"
type textarea "x"
type textarea "Will tr"
type textarea "x"
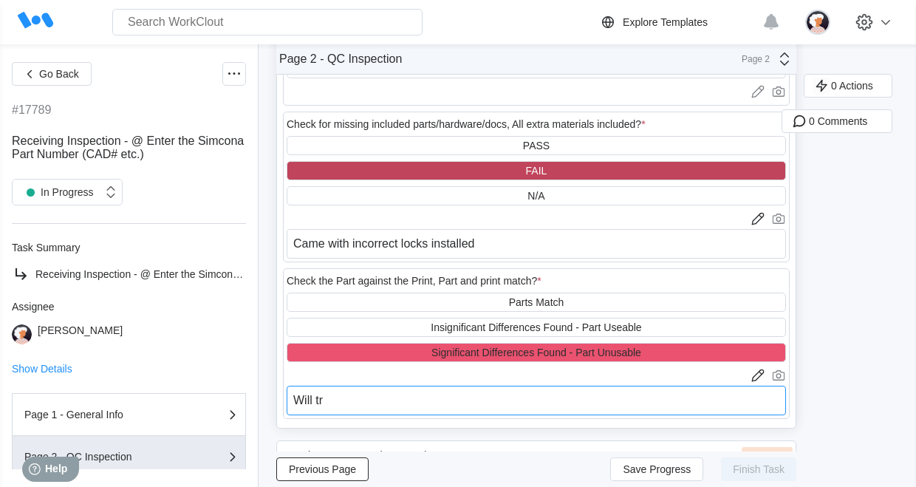
type textarea "Will try"
type textarea "x"
type textarea "Will try"
type textarea "x"
type textarea "Will try t"
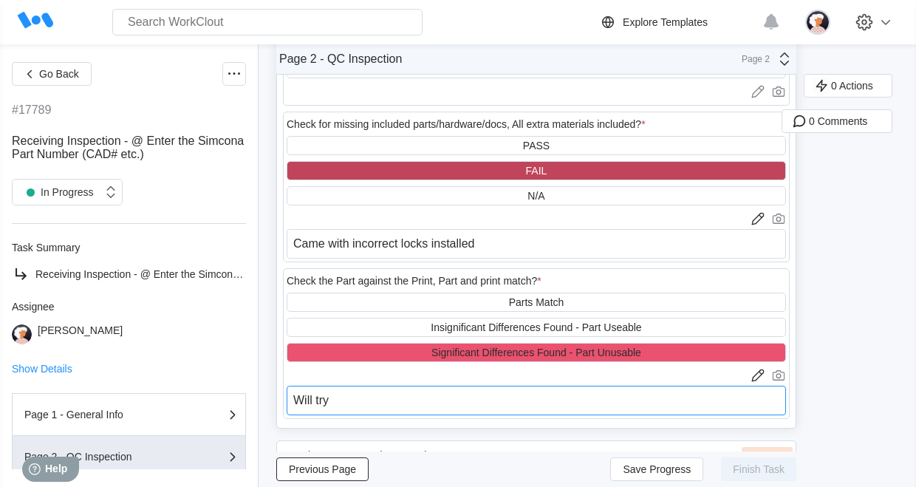
type textarea "x"
type textarea "Will try to"
type textarea "x"
type textarea "Will try to"
type textarea "x"
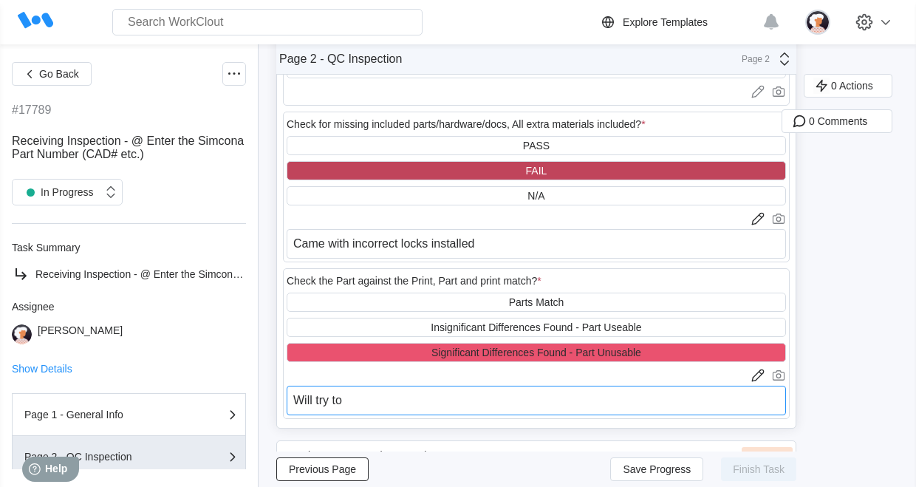
type textarea "Will try to r"
type textarea "x"
type textarea "Will try to re"
type textarea "x"
type textarea "Will try to rew"
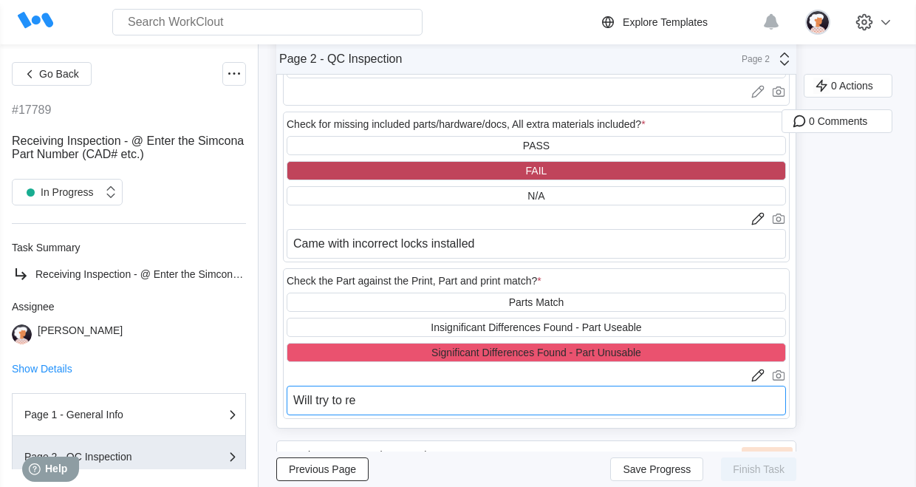
type textarea "x"
type textarea "Will try to rewo"
type textarea "x"
type textarea "Will try to rewor"
type textarea "x"
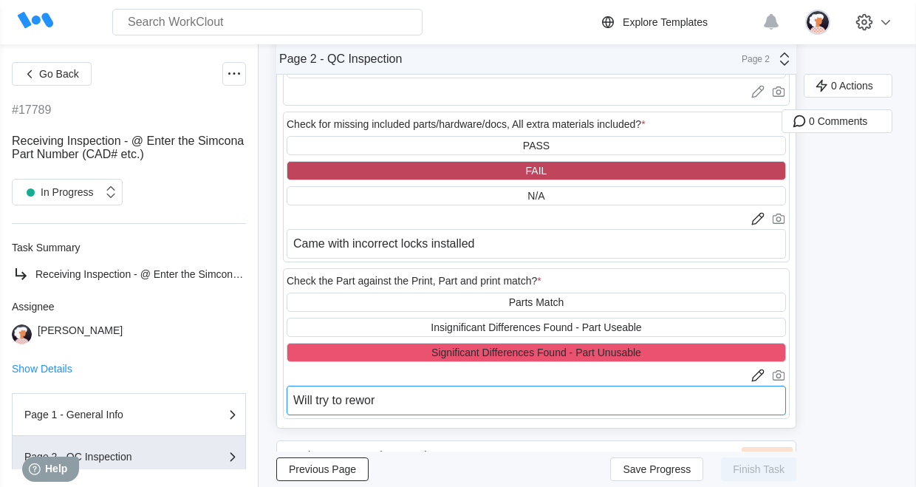
type textarea "Will try to rework"
type textarea "x"
type textarea "Will try to rework"
type textarea "x"
type textarea "Will try to rework t"
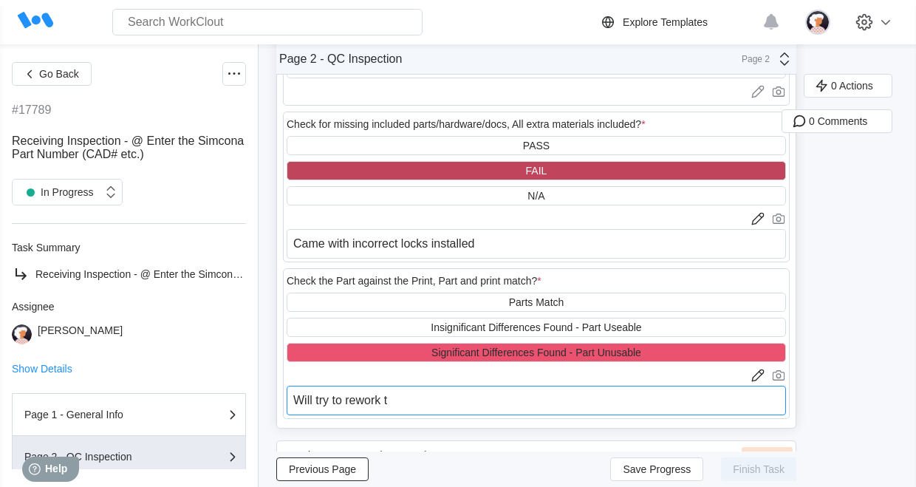
type textarea "x"
type textarea "Will try to rework to"
type textarea "x"
type textarea "Will try to rework to"
type textarea "x"
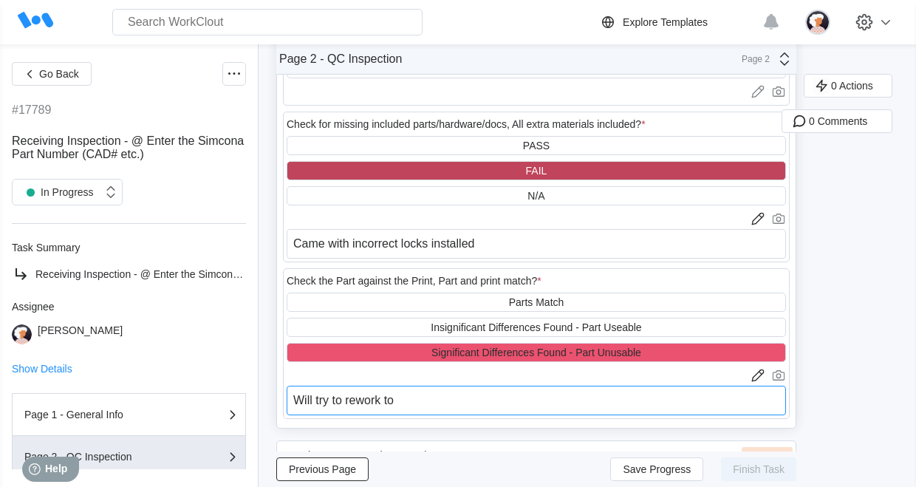
type textarea "Will try to rework to p"
type textarea "x"
type textarea "Will try to rework to pu"
type textarea "x"
type textarea "Will try to rework to put"
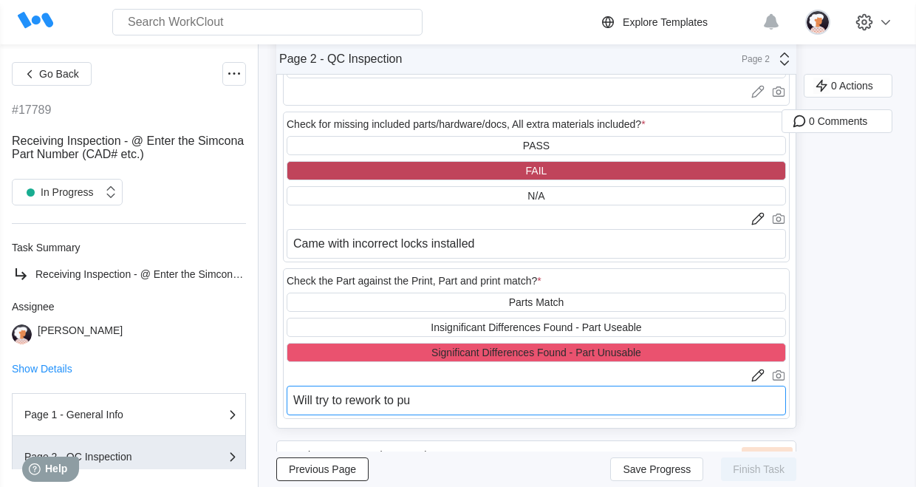
type textarea "x"
type textarea "Will try to rework to put"
type textarea "x"
type textarea "Will try to rework to put c"
type textarea "x"
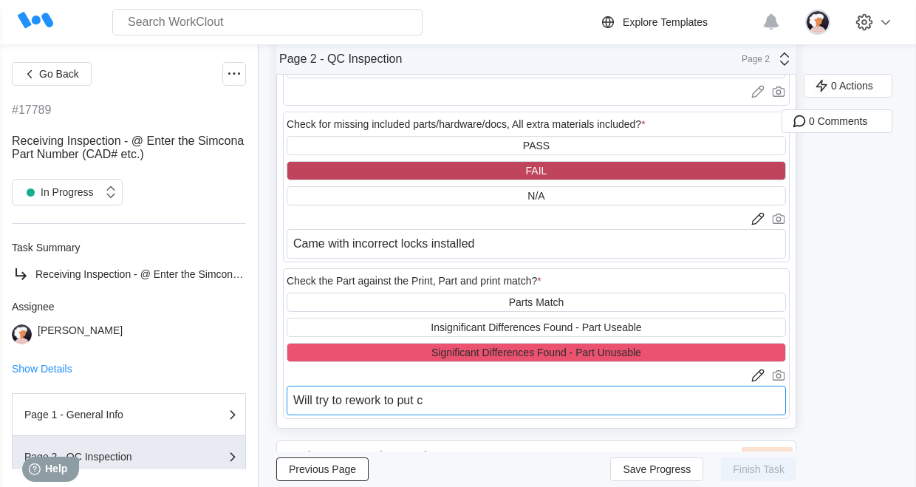
type textarea "Will try to rework to put co"
type textarea "x"
type textarea "Will try to rework to put cor"
type textarea "x"
type textarea "Will try to rework to put corr"
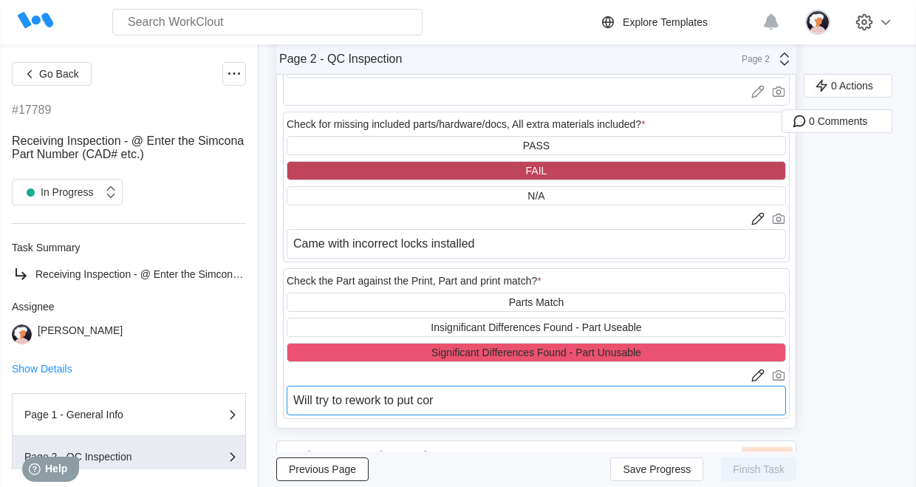
type textarea "x"
type textarea "Will try to rework to put corre"
type textarea "x"
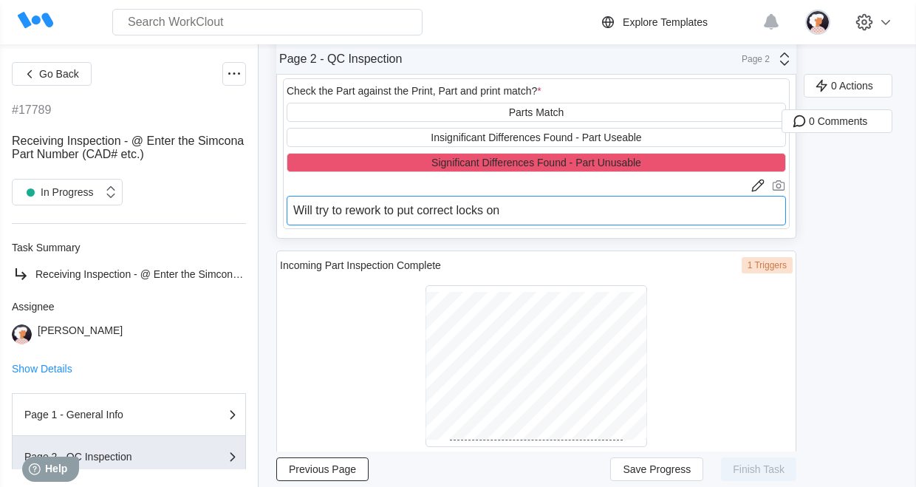
scroll to position [1330, 0]
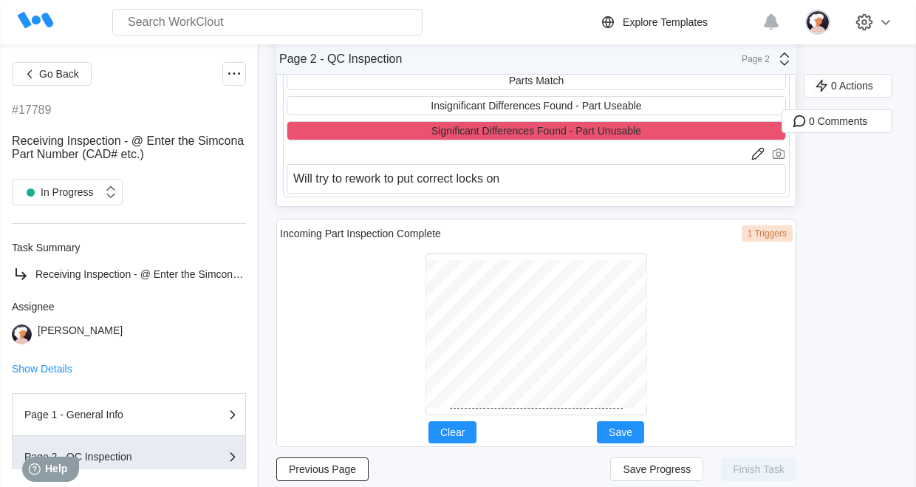
click at [517, 421] on div "Incoming Part Inspection Complete 1 Triggers Clear Save" at bounding box center [536, 333] width 520 height 228
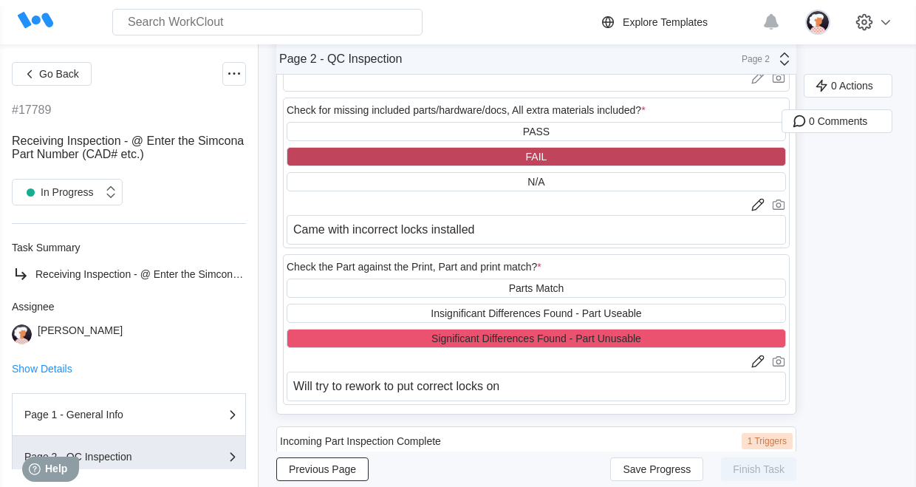
scroll to position [1353, 0]
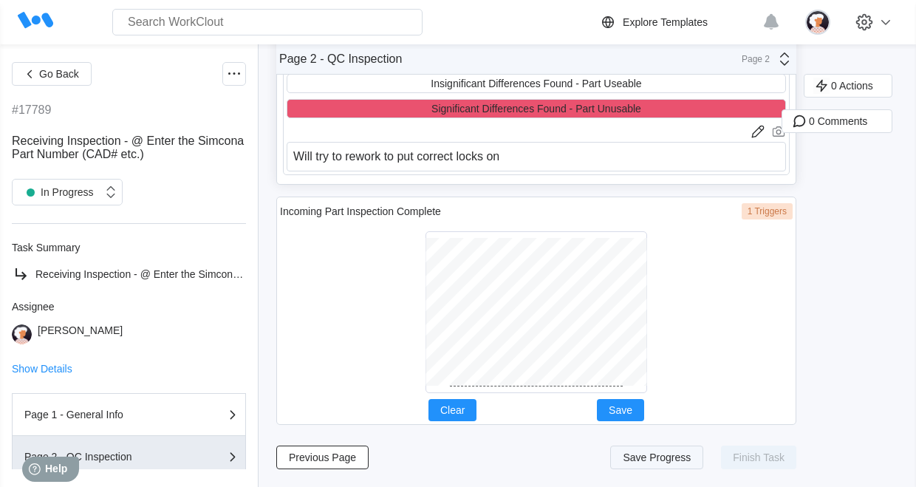
click at [658, 452] on span "Save Progress" at bounding box center [657, 457] width 68 height 10
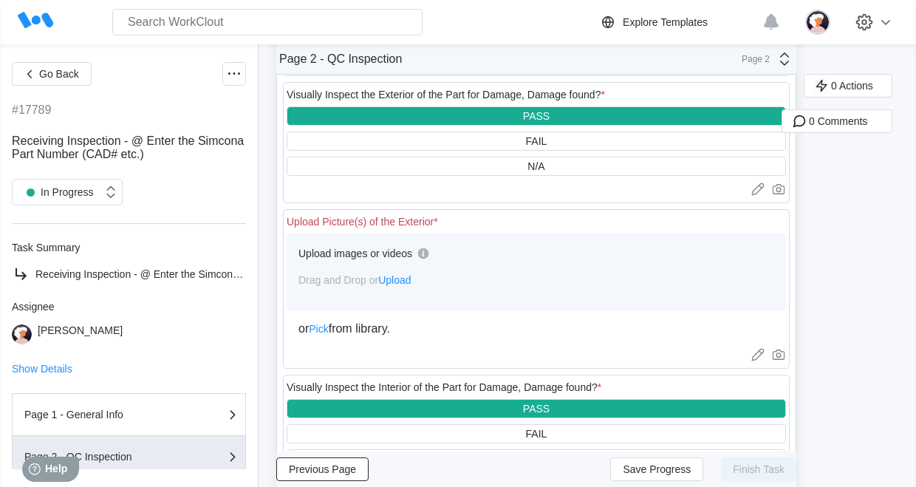
scroll to position [170, 0]
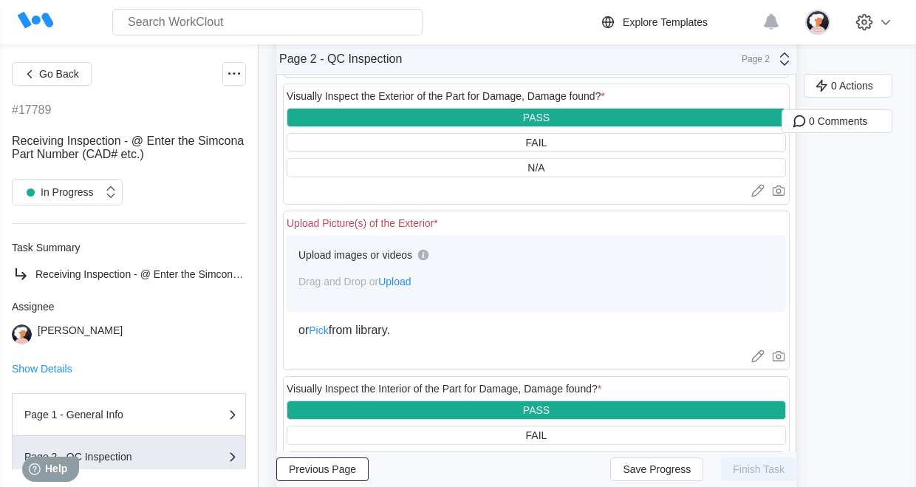
click at [398, 282] on span "Upload" at bounding box center [394, 282] width 33 height 12
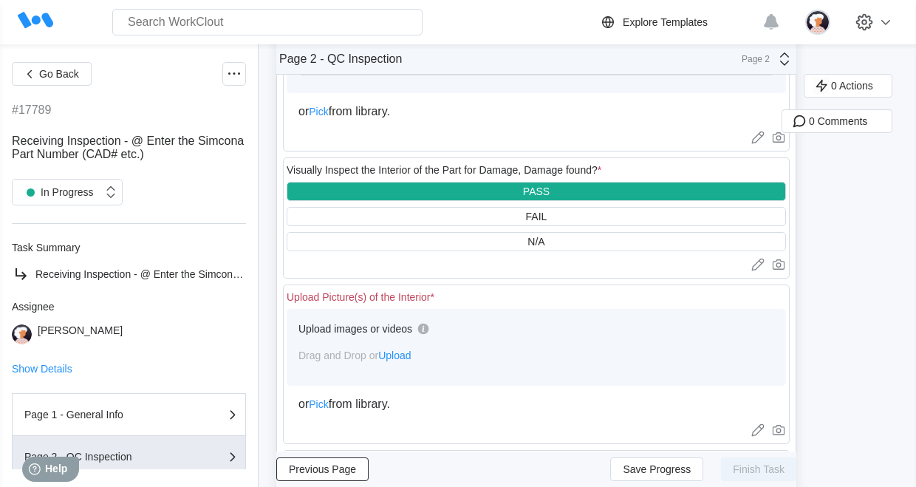
scroll to position [761, 0]
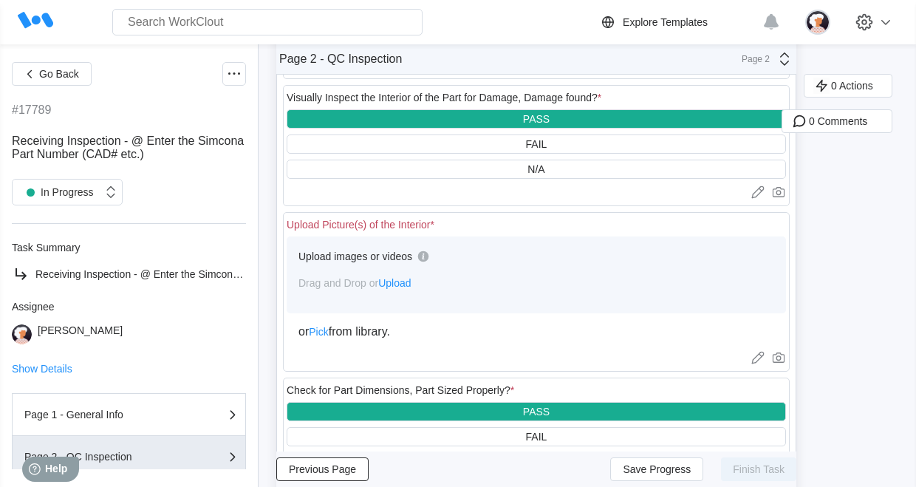
click at [402, 282] on span "Upload" at bounding box center [394, 283] width 33 height 12
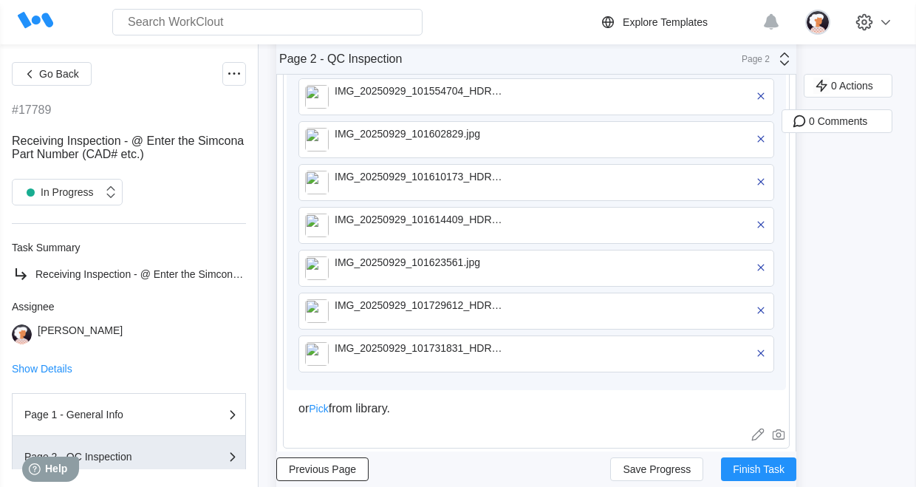
scroll to position [687, 0]
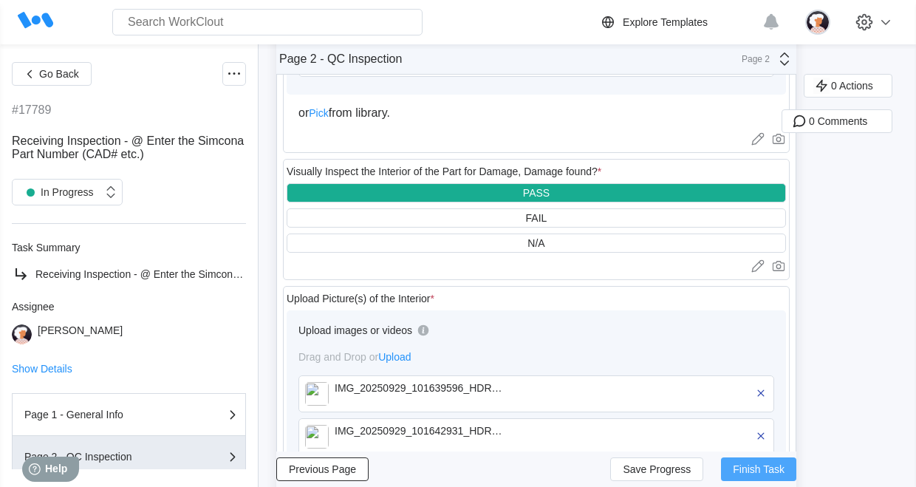
click at [738, 464] on span "Finish Task" at bounding box center [759, 469] width 52 height 10
